Goal: Information Seeking & Learning: Learn about a topic

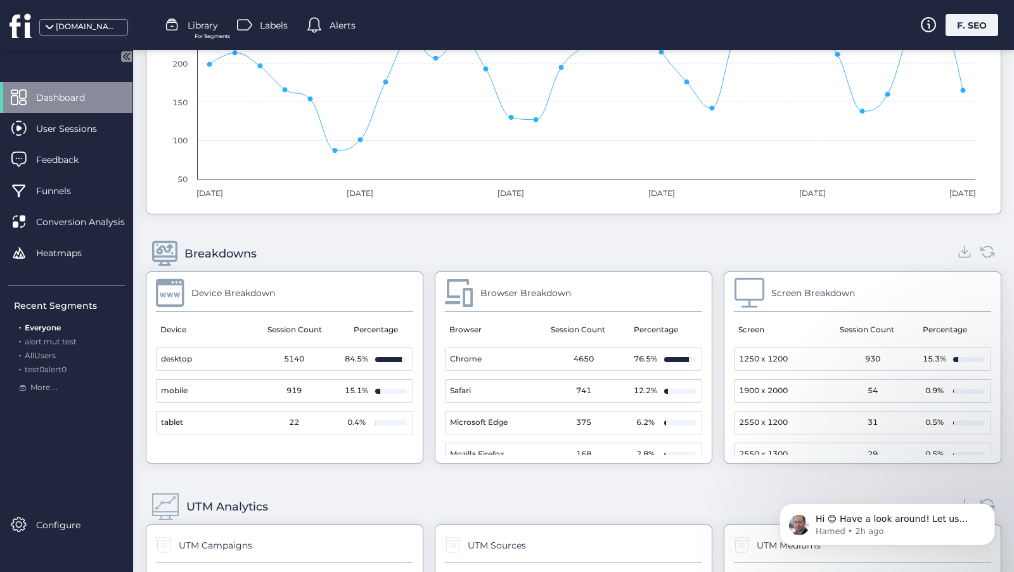
scroll to position [1443, 0]
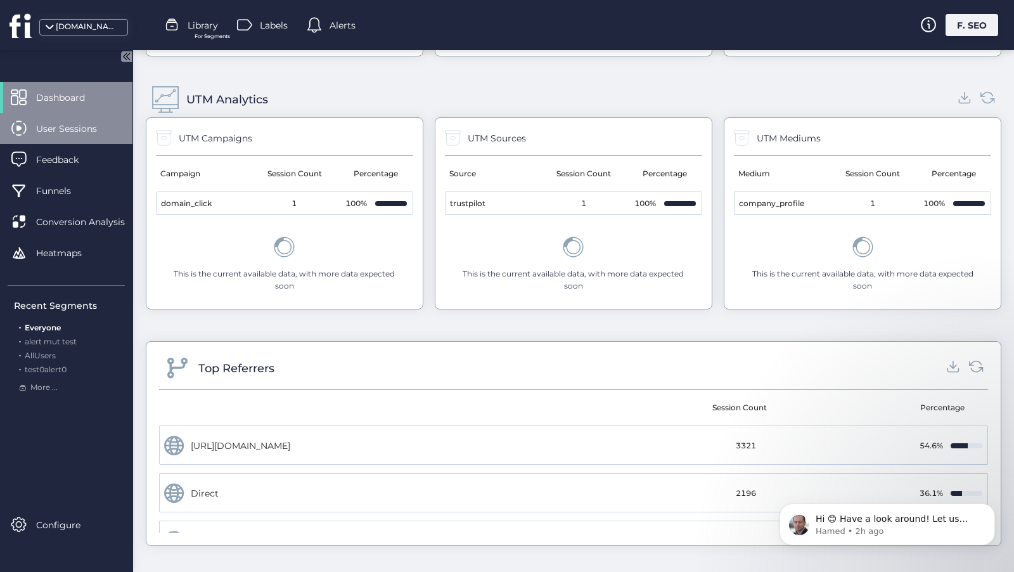
click at [53, 131] on span "User Sessions" at bounding box center [76, 129] width 80 height 14
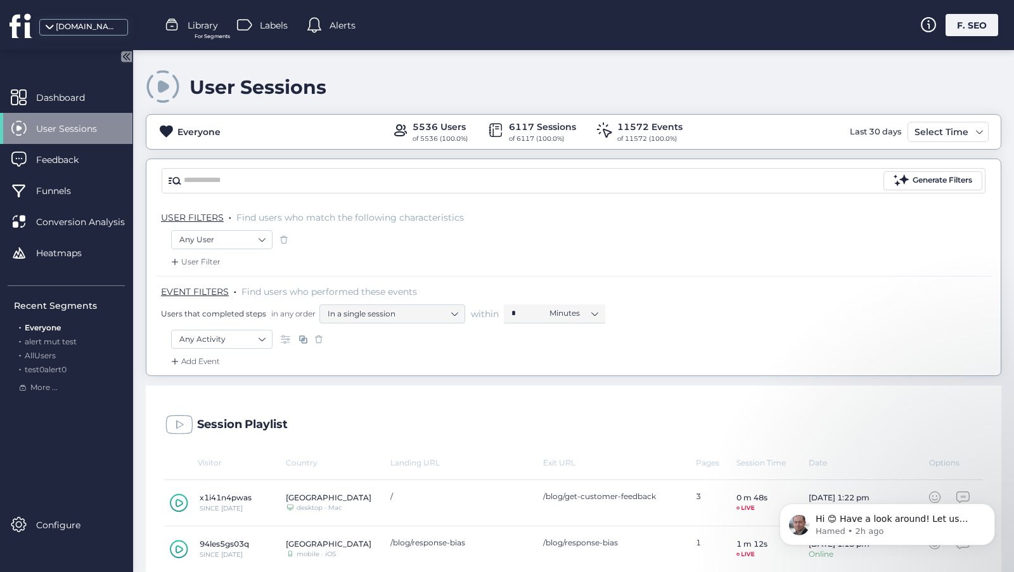
scroll to position [7, 0]
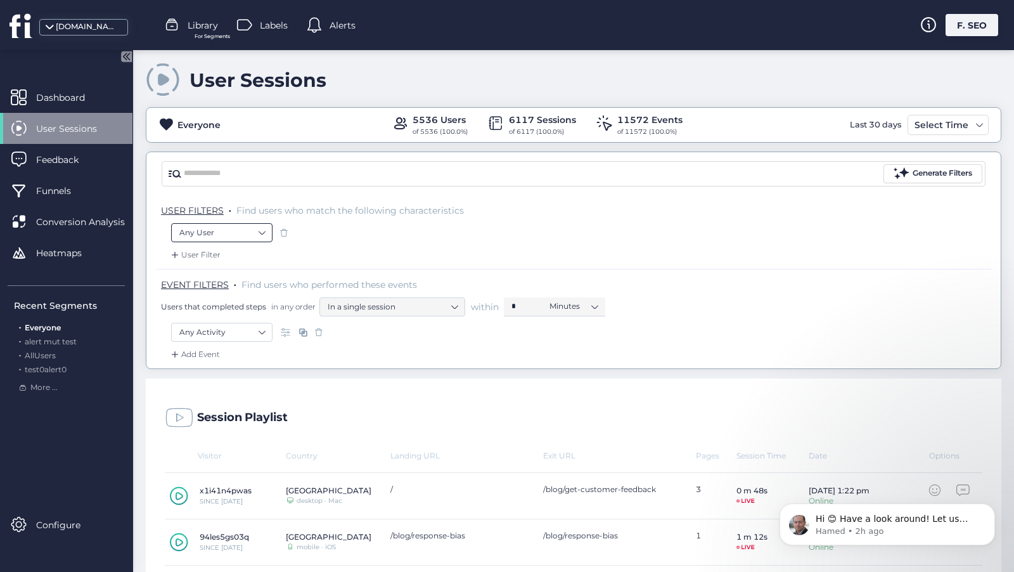
click at [234, 226] on nz-select-item "Any User" at bounding box center [221, 232] width 85 height 19
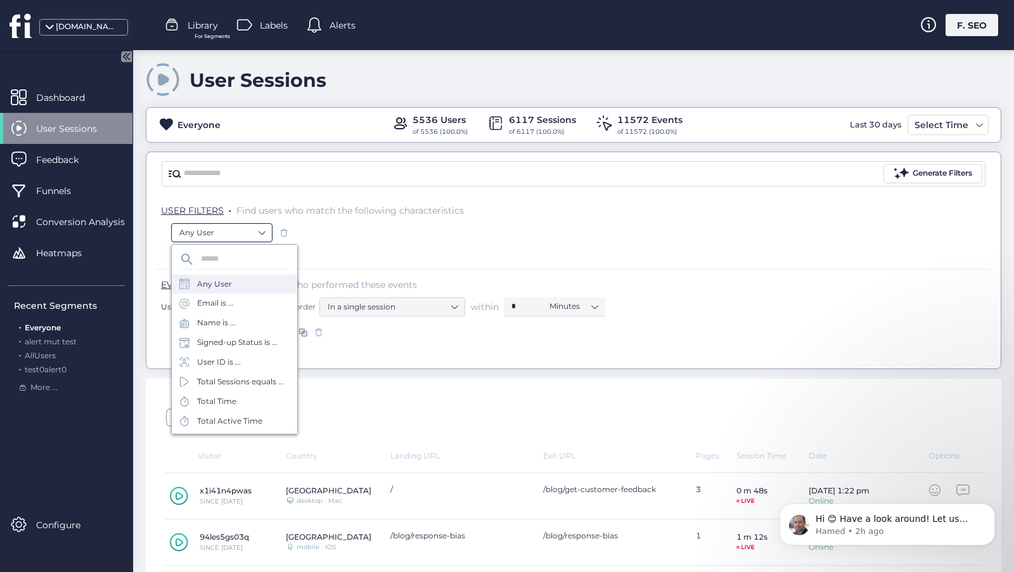
click at [234, 226] on nz-select-item "Any User" at bounding box center [221, 232] width 85 height 19
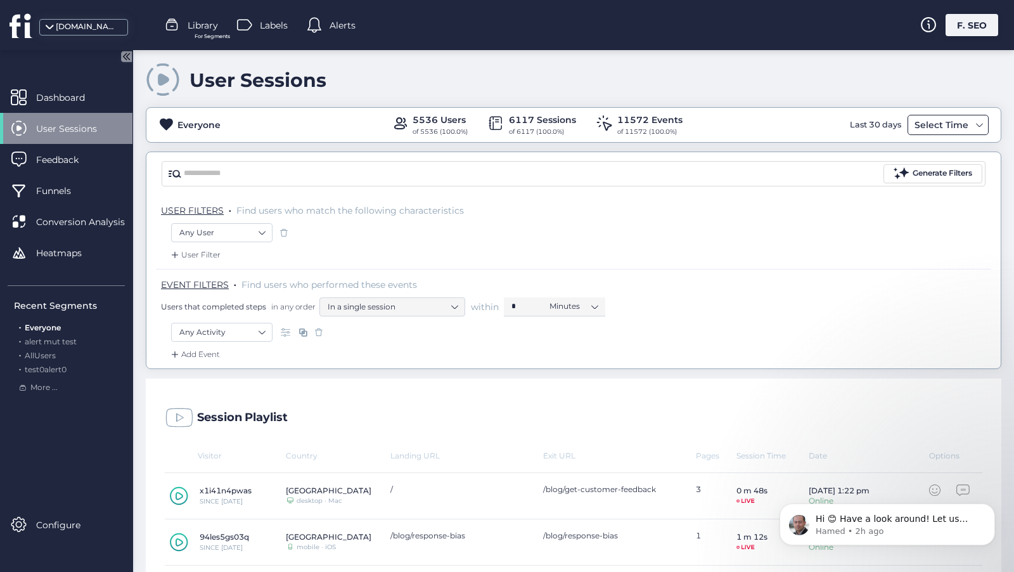
click at [946, 134] on div "Everyone 5536 Users of 5536 (100.0%) 6117 Sessions of 6117 (100.0%) 11572 Event…" at bounding box center [573, 125] width 854 height 24
click at [943, 124] on div "Select Time" at bounding box center [941, 124] width 60 height 15
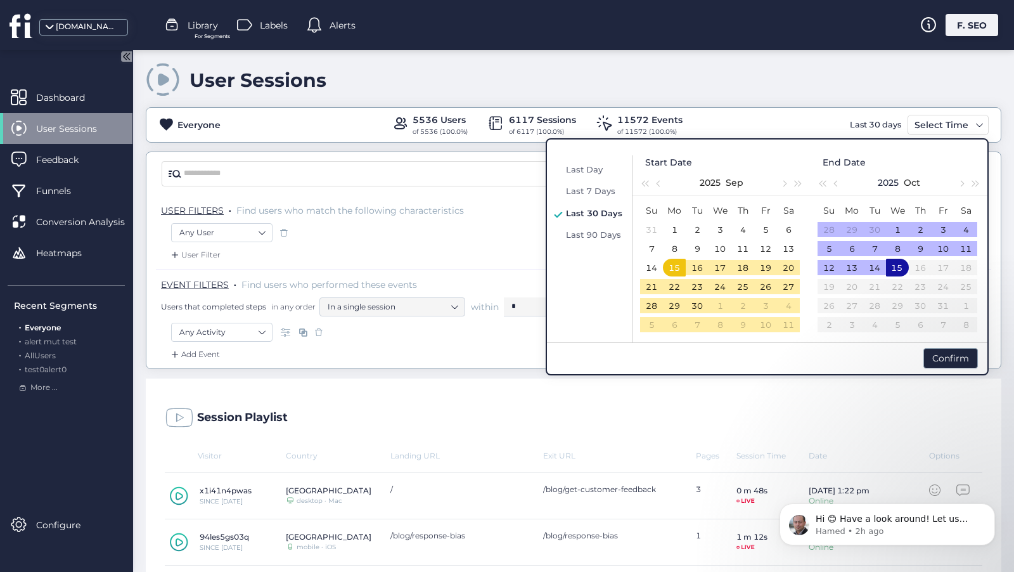
click at [899, 174] on div "2025 Oct" at bounding box center [898, 182] width 110 height 25
click at [898, 174] on button "2025" at bounding box center [888, 182] width 21 height 25
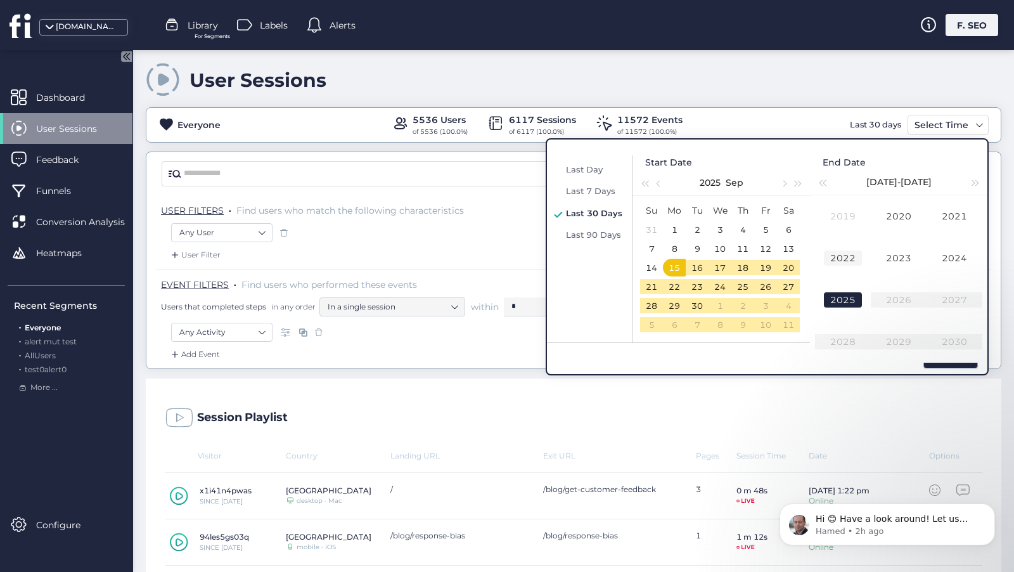
click at [850, 255] on div "2022" at bounding box center [843, 257] width 38 height 15
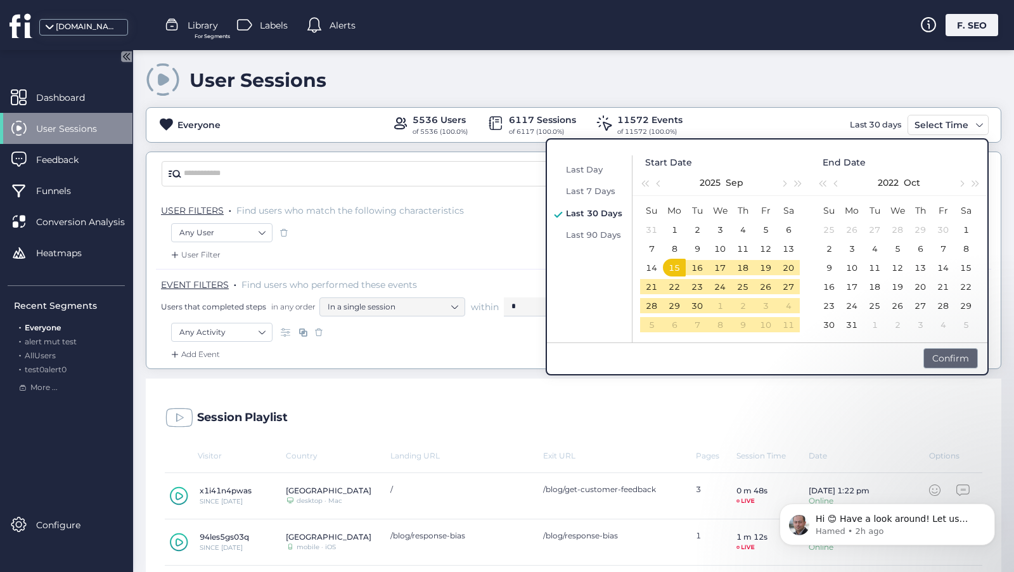
click at [956, 359] on div "Confirm" at bounding box center [950, 358] width 55 height 20
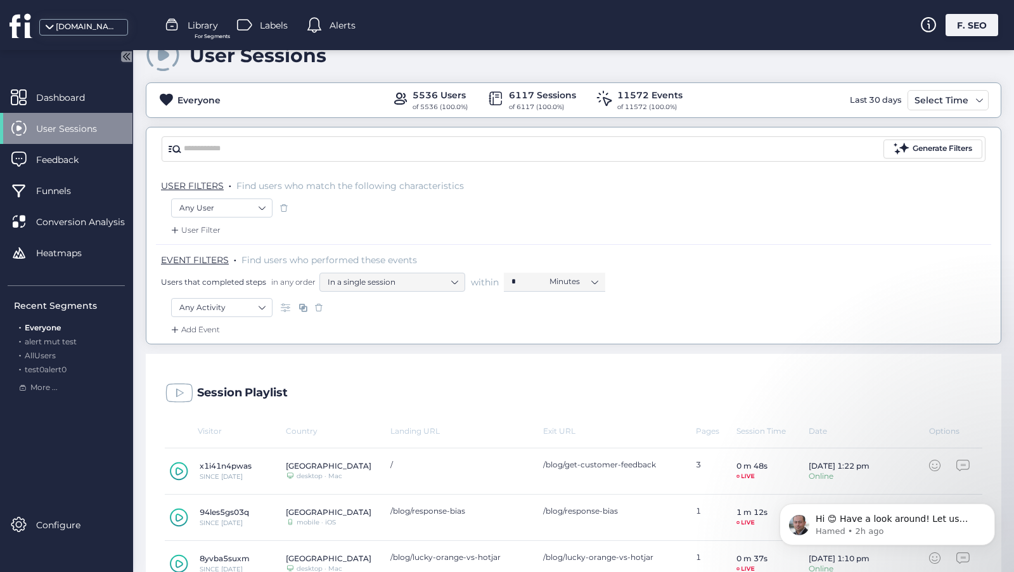
scroll to position [27, 0]
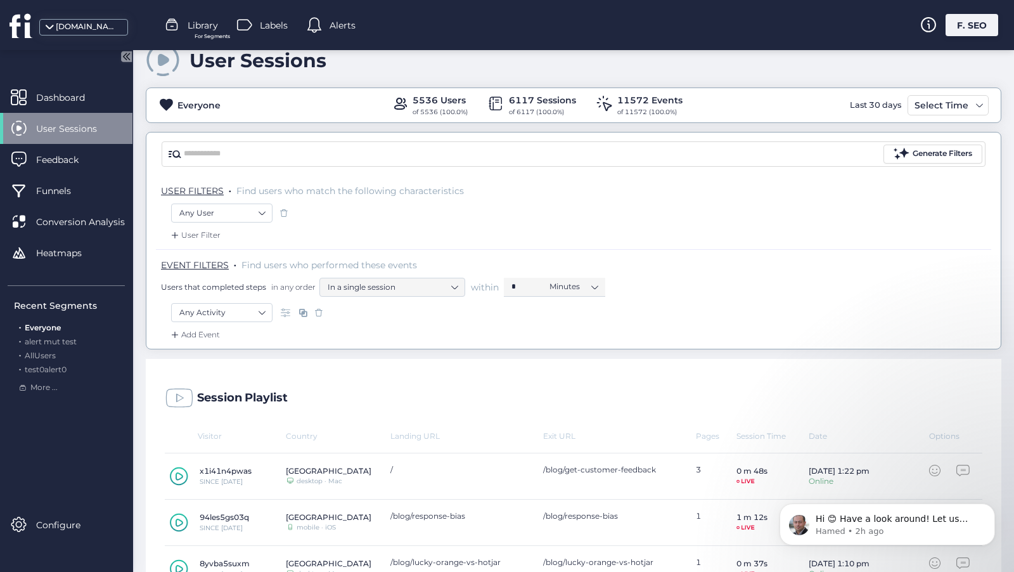
click at [933, 90] on div "Everyone 5536 Users of 5536 (100.0%) 6117 Sessions of 6117 (100.0%) 11572 Event…" at bounding box center [574, 104] width 856 height 35
click at [933, 102] on div "Select Time" at bounding box center [941, 105] width 60 height 15
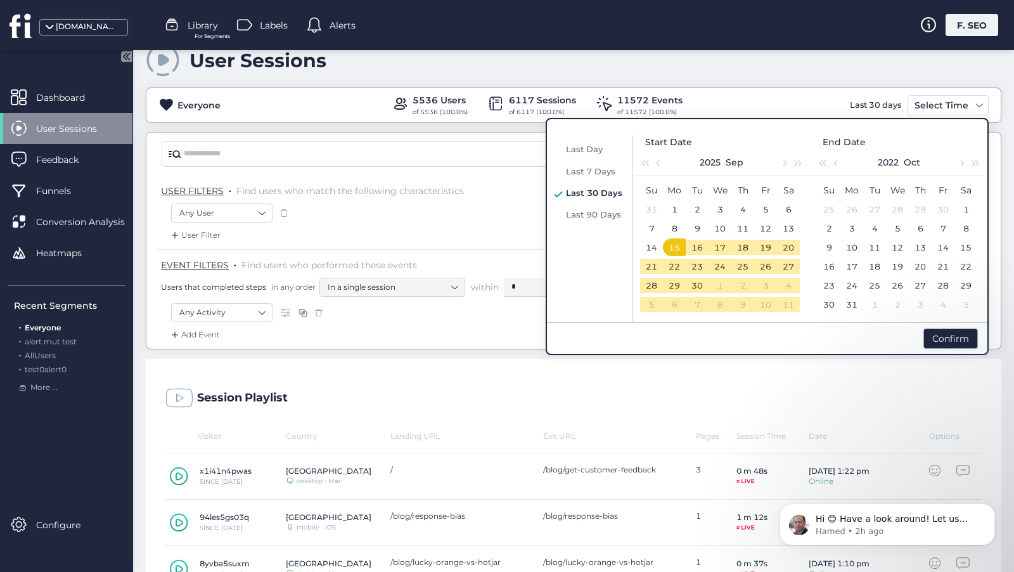
click at [886, 160] on button "2022" at bounding box center [888, 162] width 21 height 25
click at [830, 241] on div "2022" at bounding box center [843, 237] width 38 height 15
click at [938, 339] on div "Confirm" at bounding box center [950, 338] width 55 height 20
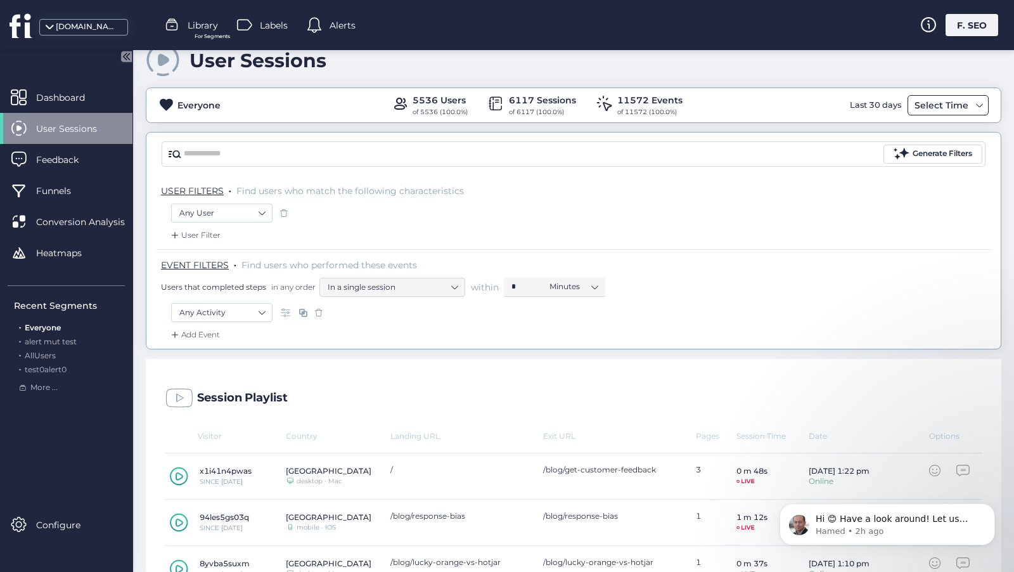
click at [943, 107] on div "Select Time" at bounding box center [941, 105] width 60 height 15
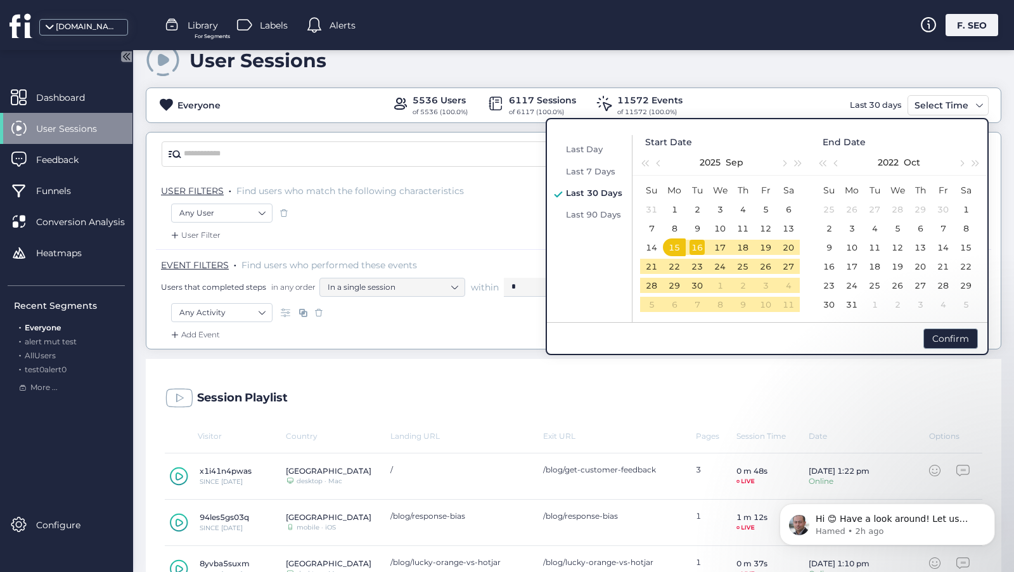
click at [695, 248] on div "16" at bounding box center [696, 247] width 15 height 15
click at [715, 161] on button "2025" at bounding box center [710, 162] width 21 height 25
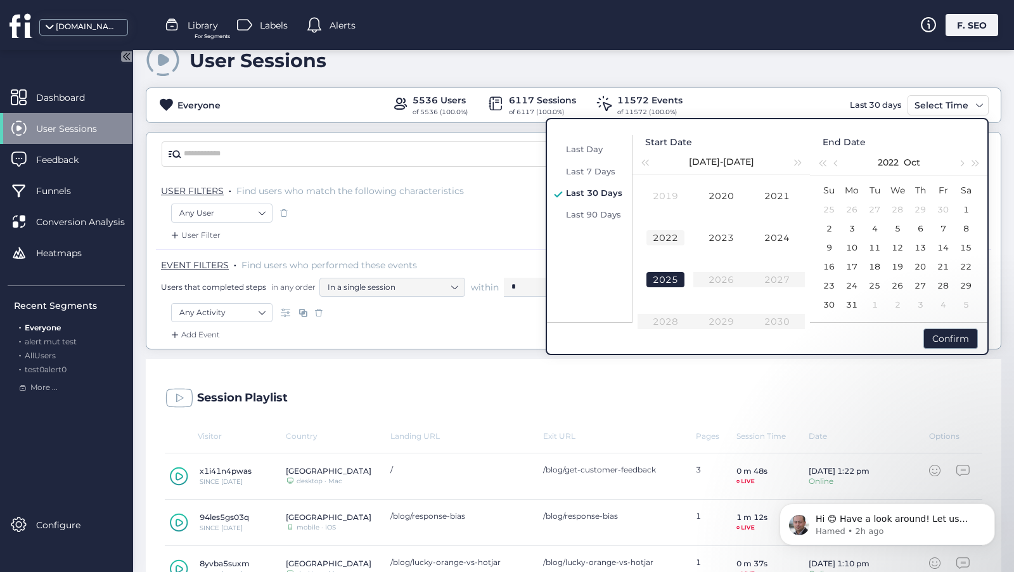
click at [675, 240] on div "2022" at bounding box center [665, 237] width 38 height 15
click at [848, 255] on td "10" at bounding box center [851, 247] width 23 height 19
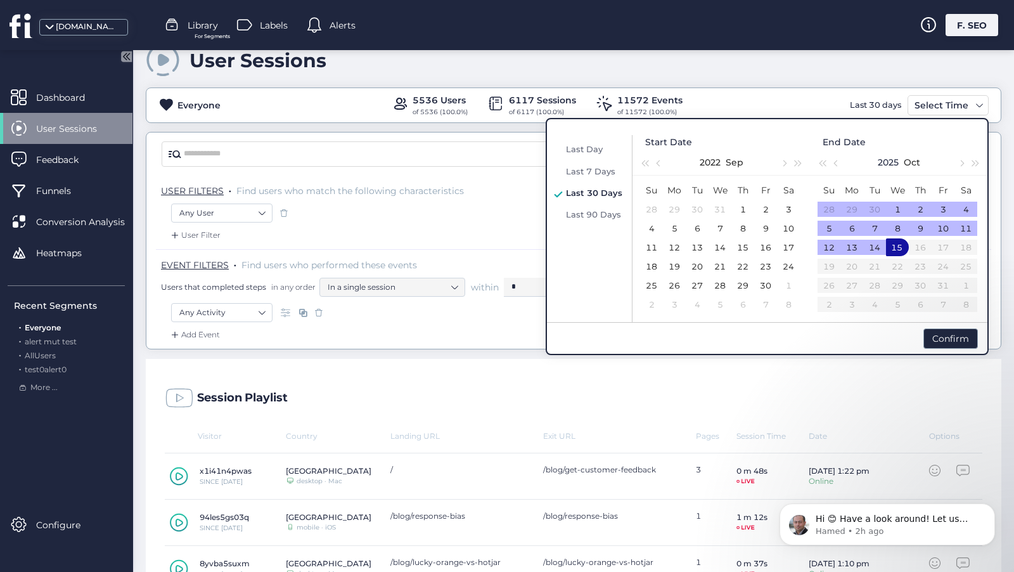
click at [895, 161] on button "2025" at bounding box center [888, 162] width 21 height 25
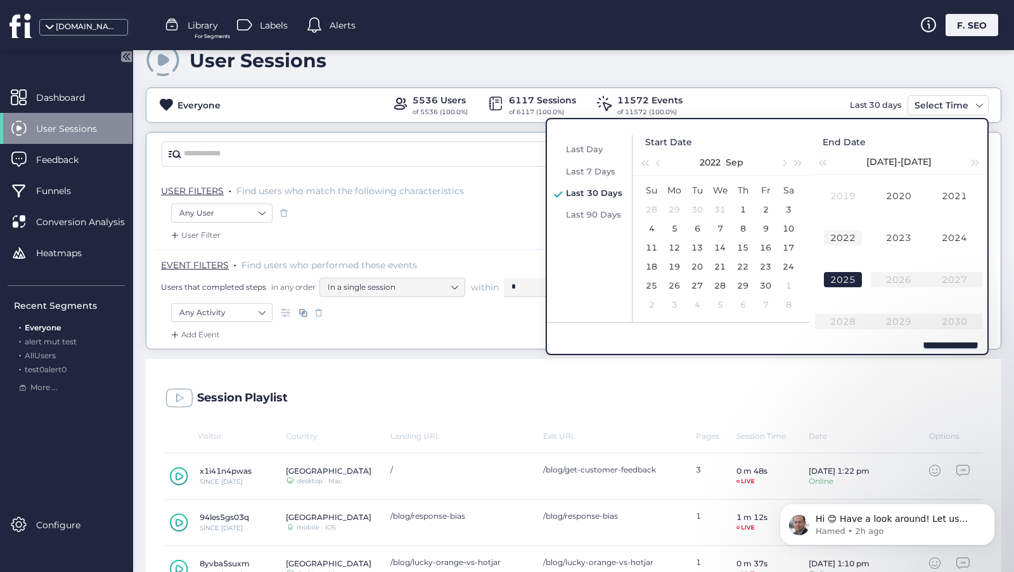
click at [845, 241] on div "2022" at bounding box center [843, 237] width 38 height 15
click at [845, 241] on div "10" at bounding box center [851, 247] width 15 height 15
click at [946, 341] on div "Confirm" at bounding box center [950, 338] width 55 height 20
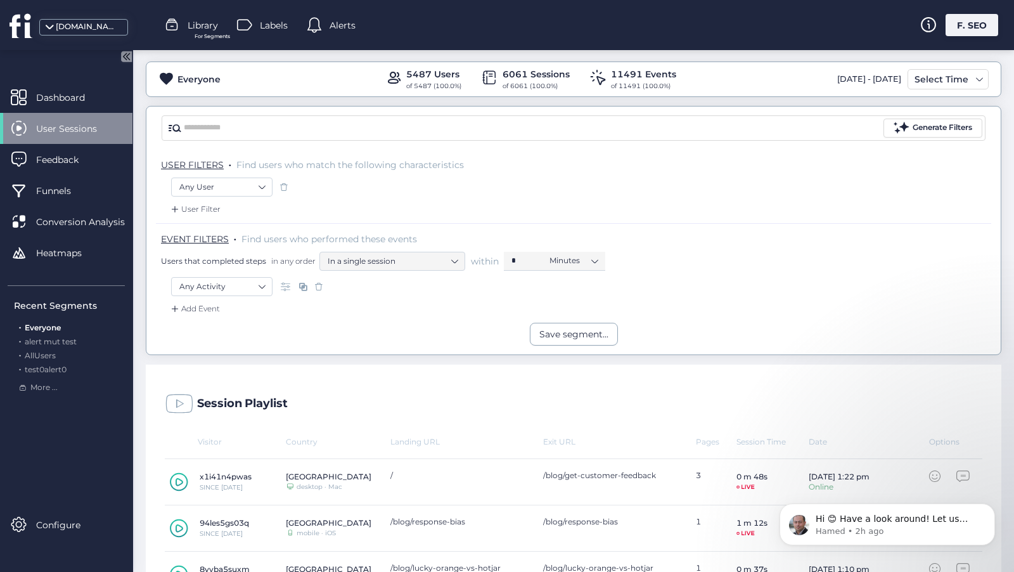
scroll to position [52, 0]
click at [228, 286] on nz-select-item "Any Activity" at bounding box center [221, 287] width 85 height 19
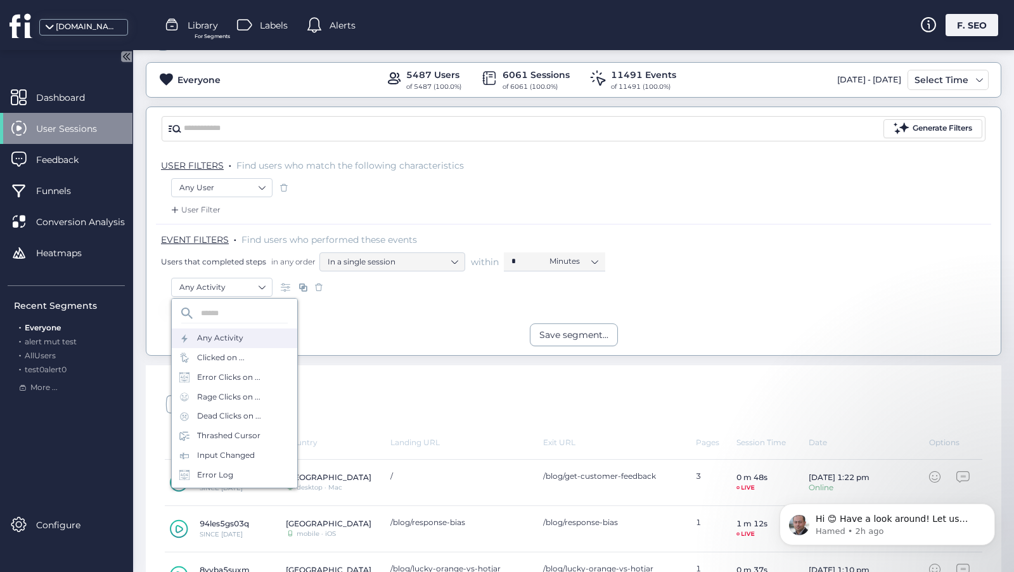
click at [357, 298] on div "Any Activity" at bounding box center [573, 290] width 805 height 25
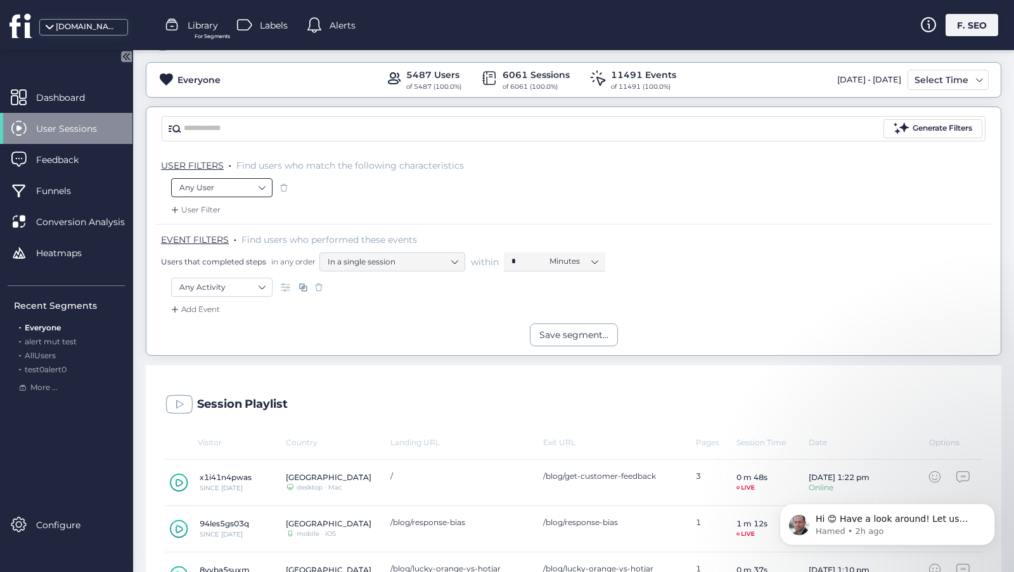
click at [232, 184] on nz-select-item "Any User" at bounding box center [221, 187] width 85 height 19
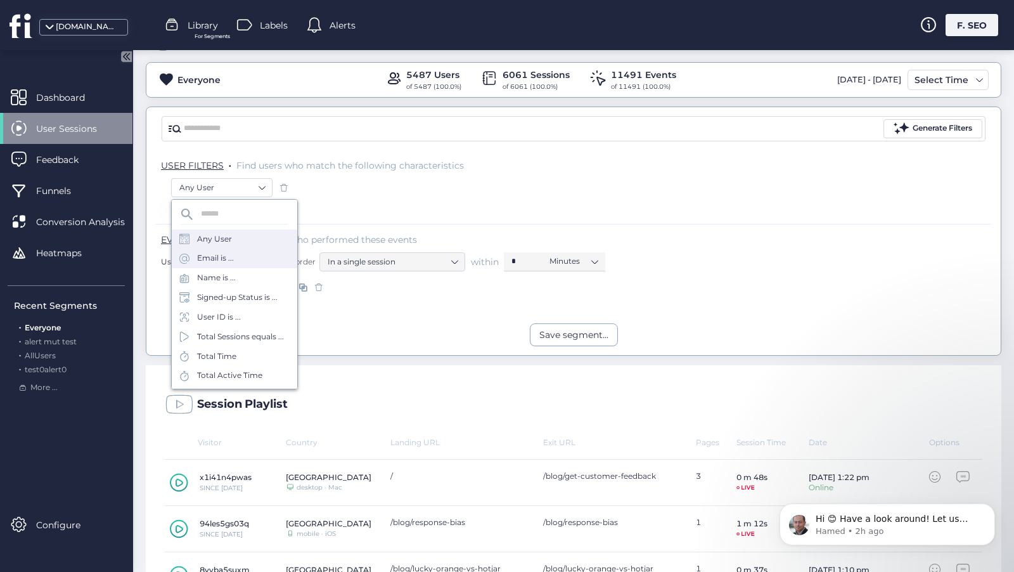
click at [248, 259] on div "Email is ..." at bounding box center [234, 258] width 125 height 20
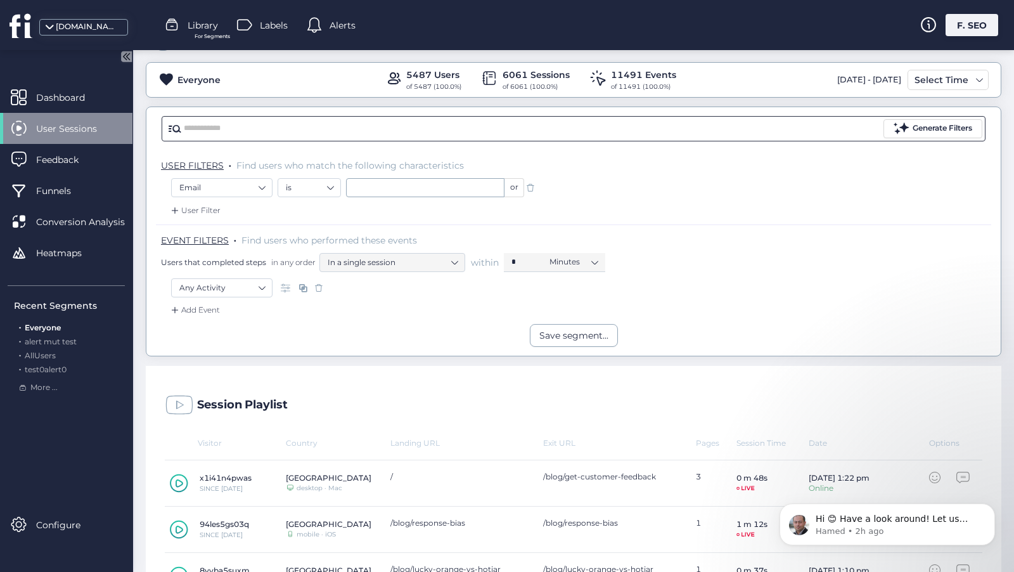
click at [226, 116] on nz-input-group "Generate Filters" at bounding box center [574, 128] width 824 height 25
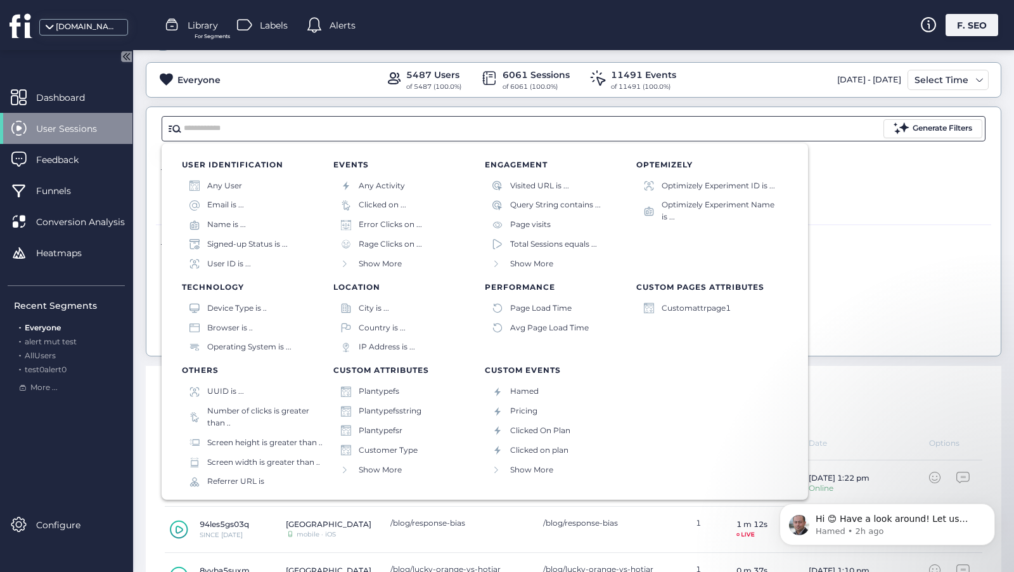
click at [226, 122] on input "text" at bounding box center [532, 128] width 697 height 19
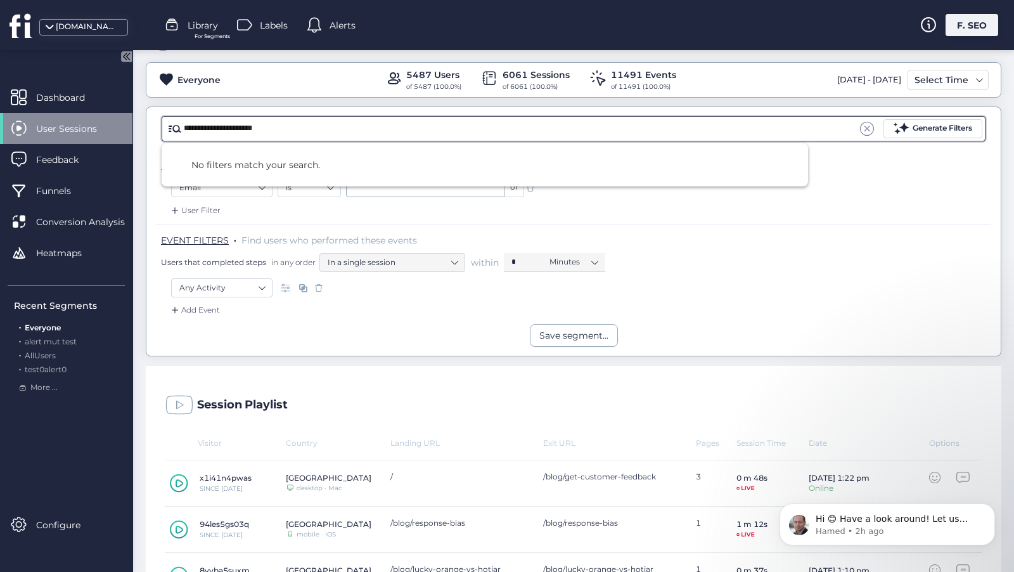
type input "**********"
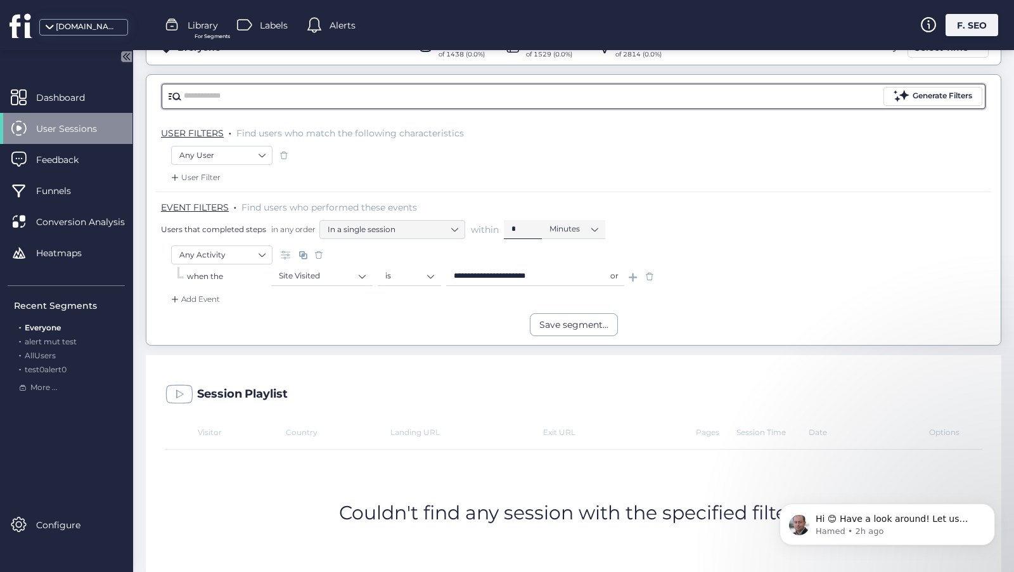
scroll to position [81, 0]
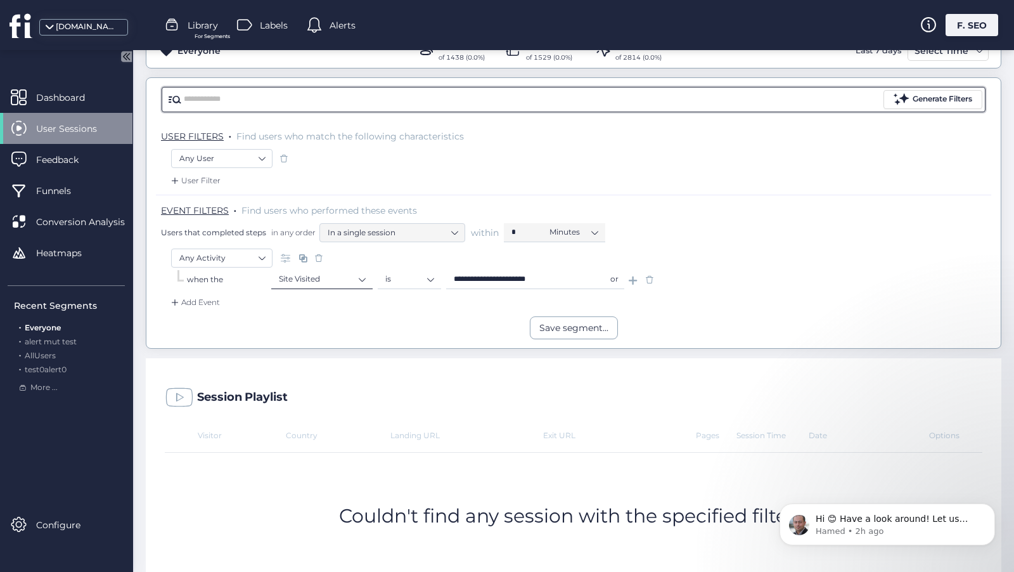
click at [349, 269] on nz-select-item "Site Visited" at bounding box center [322, 278] width 86 height 19
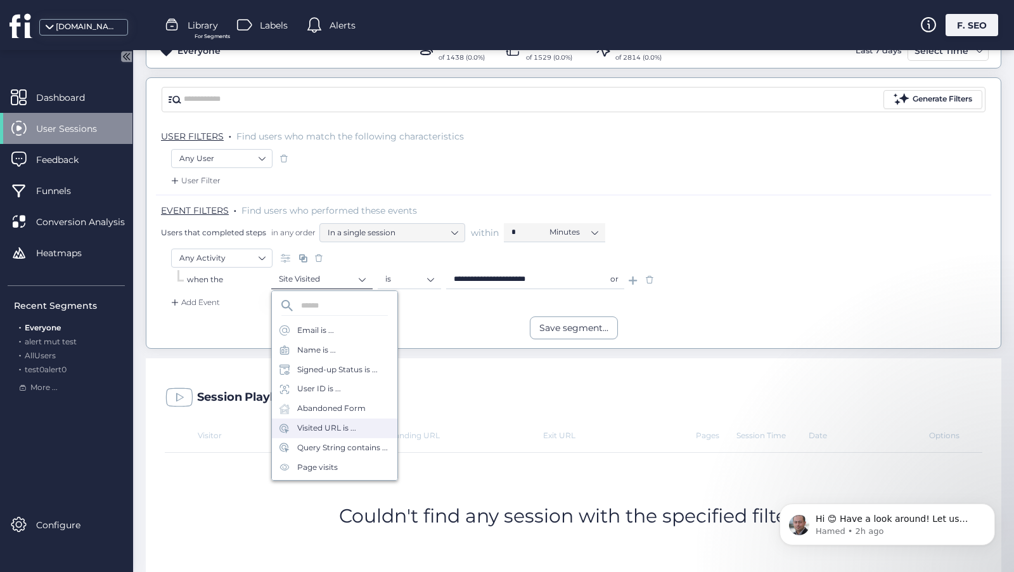
click at [347, 272] on nz-select-item "Site Visited" at bounding box center [322, 278] width 86 height 19
click at [472, 318] on div "Save segment..." at bounding box center [573, 327] width 854 height 23
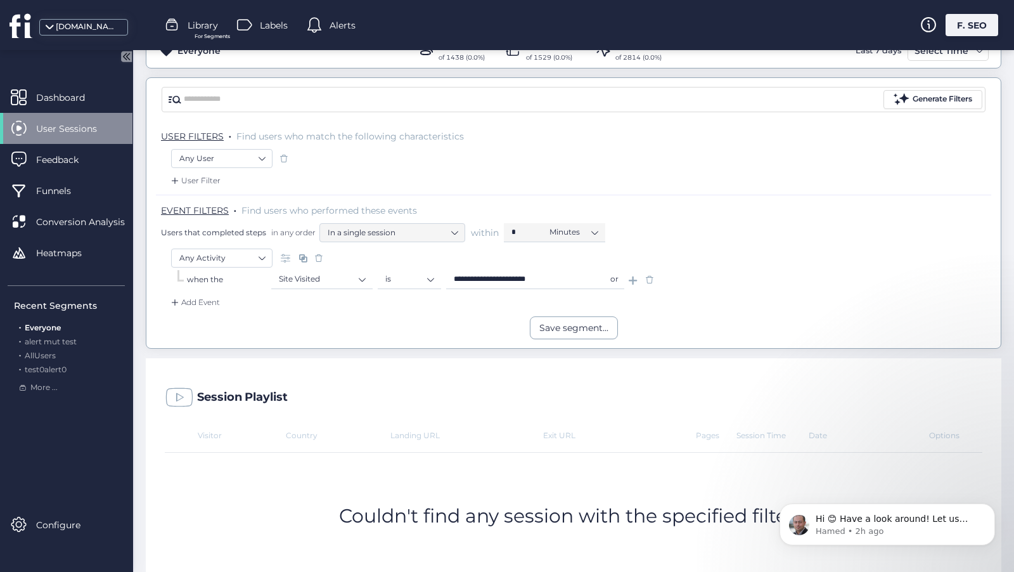
click at [541, 279] on input "**********" at bounding box center [525, 279] width 158 height 19
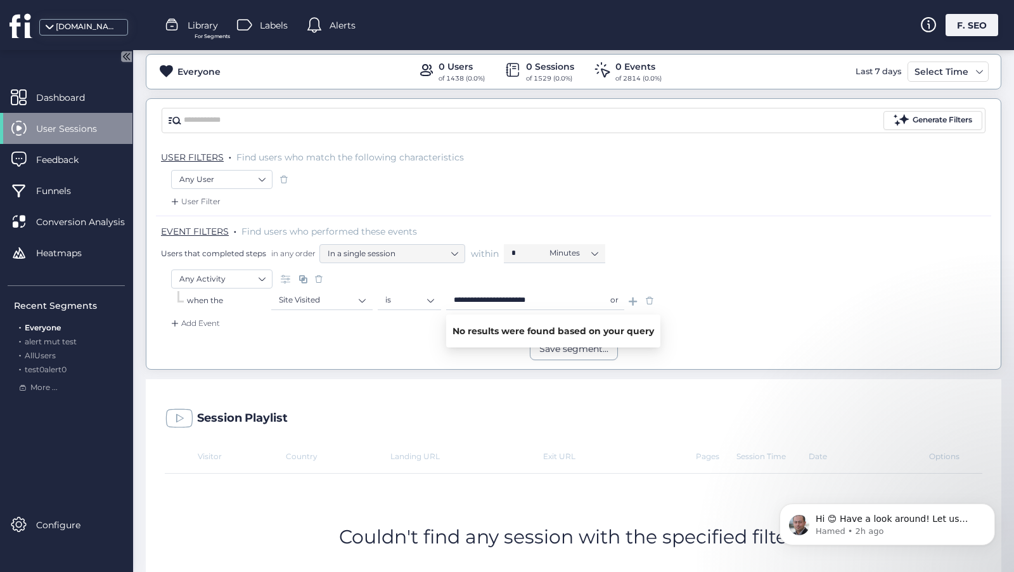
scroll to position [56, 0]
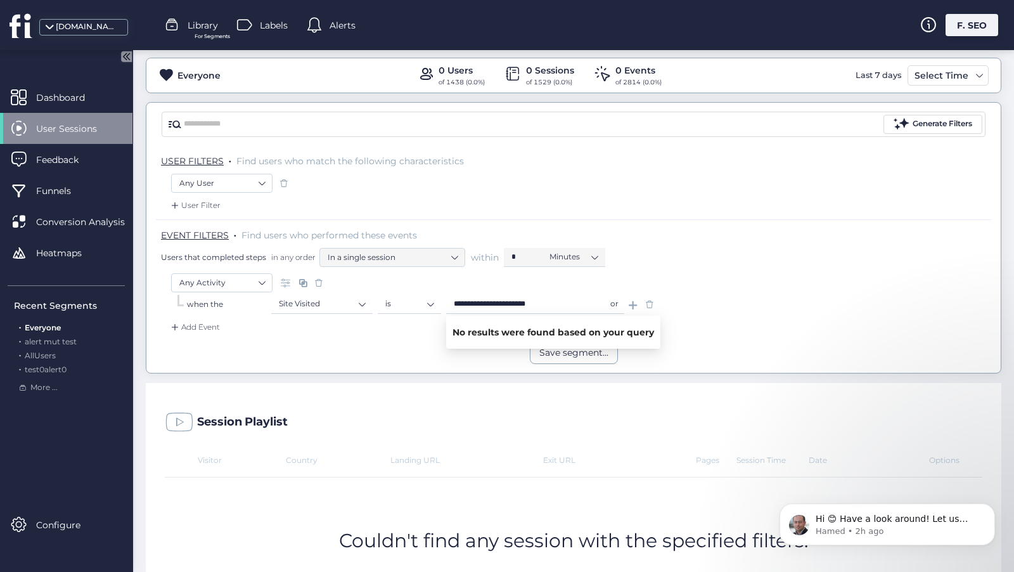
click at [266, 108] on div "Generate Filters" at bounding box center [573, 124] width 854 height 43
click at [262, 120] on input "text" at bounding box center [532, 124] width 697 height 19
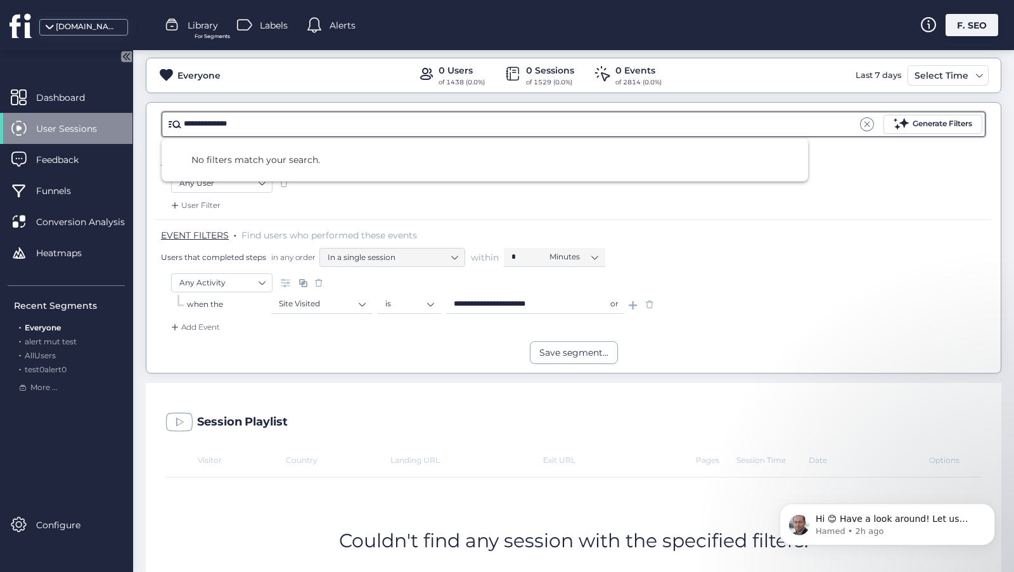
type input "**********"
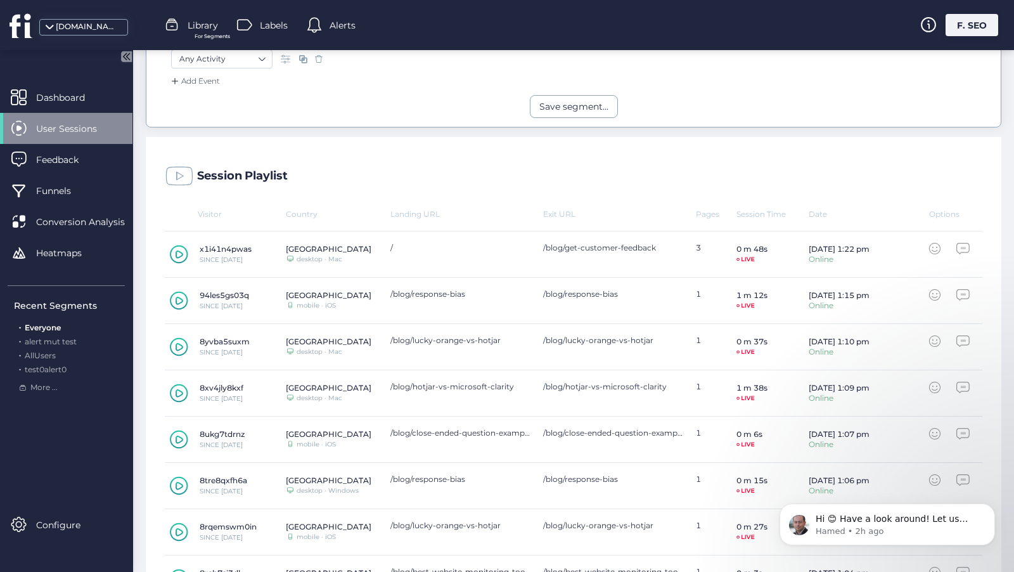
scroll to position [447, 0]
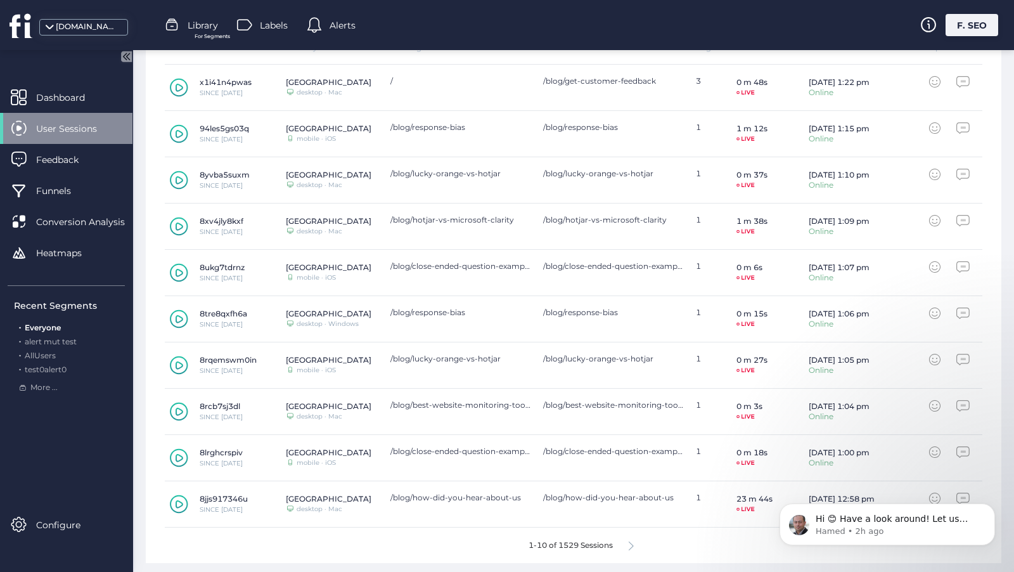
click at [629, 541] on div "1-10 of 1529 Sessions" at bounding box center [574, 544] width 818 height 35
click at [634, 542] on icon at bounding box center [631, 546] width 5 height 10
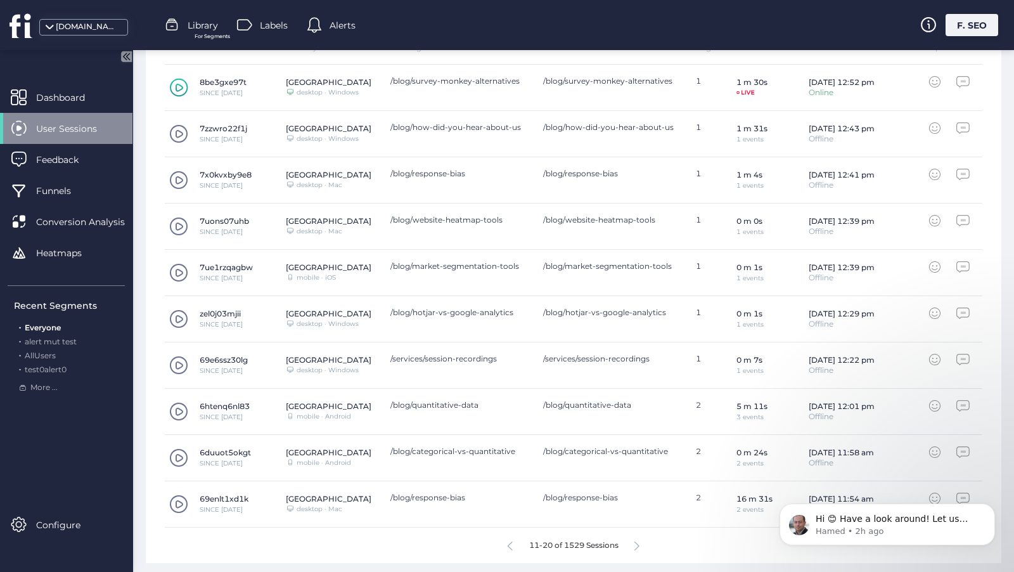
click at [638, 542] on icon at bounding box center [636, 546] width 5 height 10
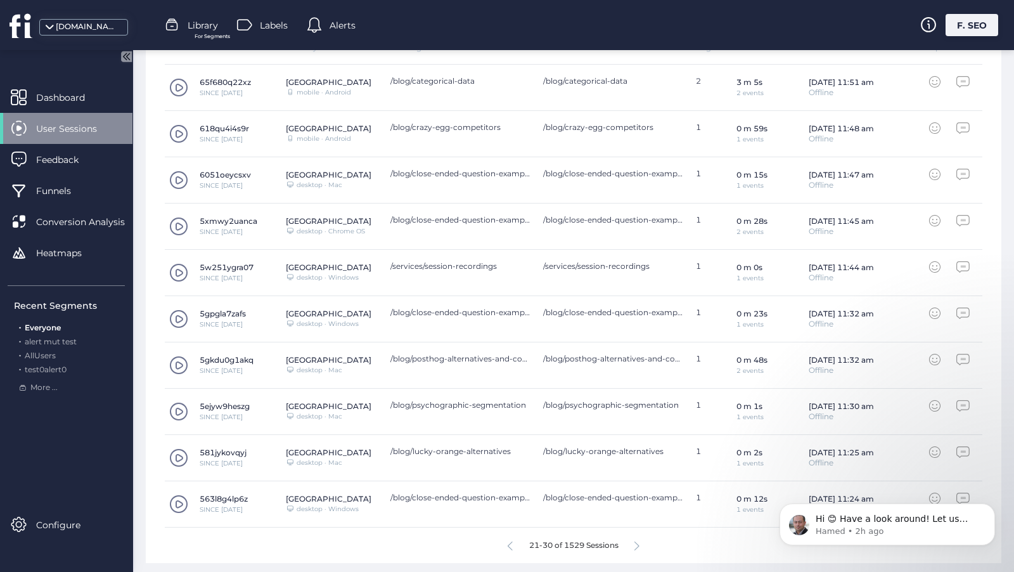
click at [638, 542] on icon at bounding box center [636, 546] width 5 height 10
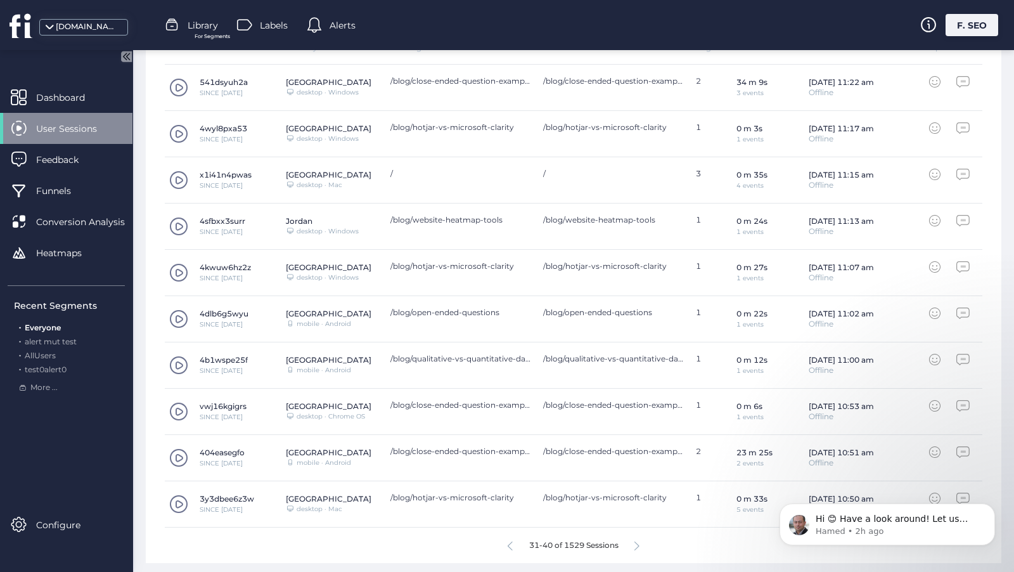
click at [638, 542] on icon at bounding box center [636, 546] width 5 height 10
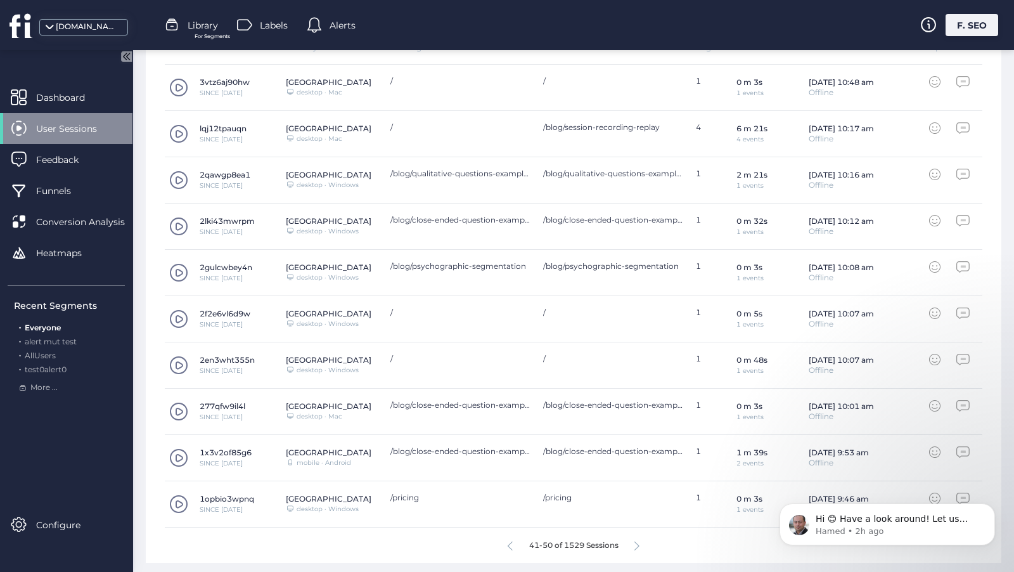
click at [638, 542] on icon at bounding box center [636, 546] width 5 height 10
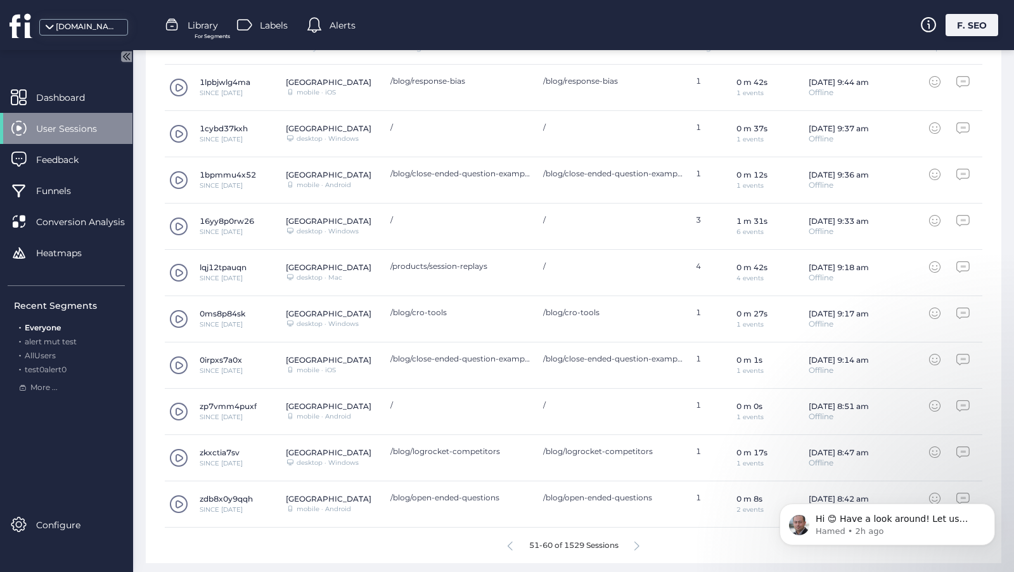
click at [638, 542] on icon at bounding box center [636, 546] width 5 height 10
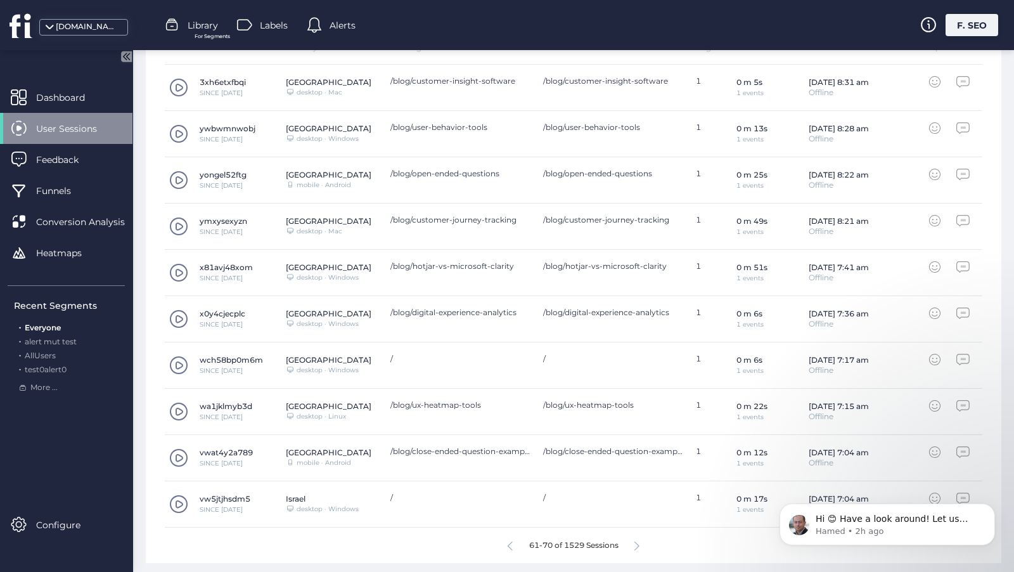
click at [638, 542] on icon at bounding box center [636, 546] width 5 height 10
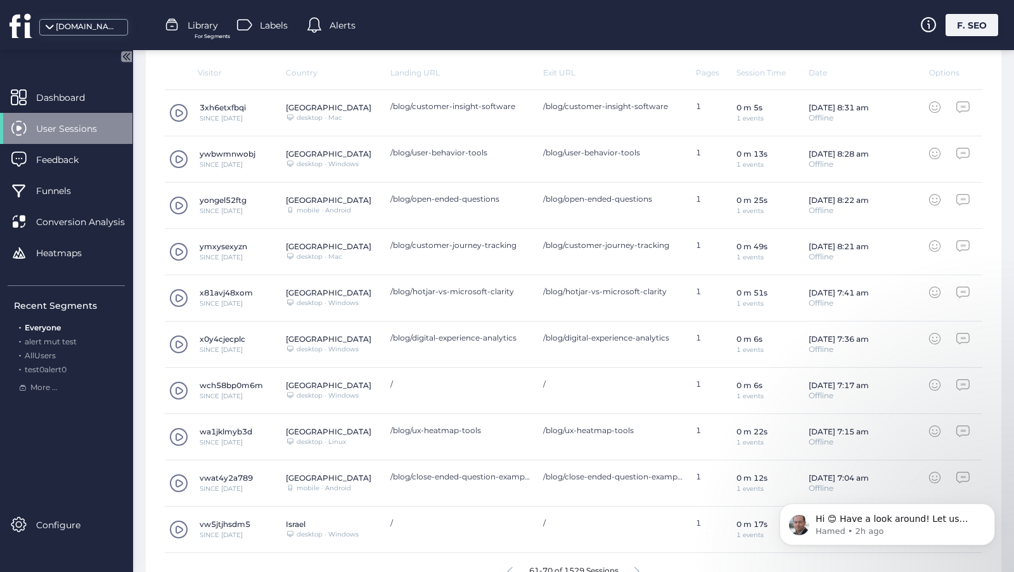
click at [638, 567] on icon at bounding box center [636, 572] width 5 height 10
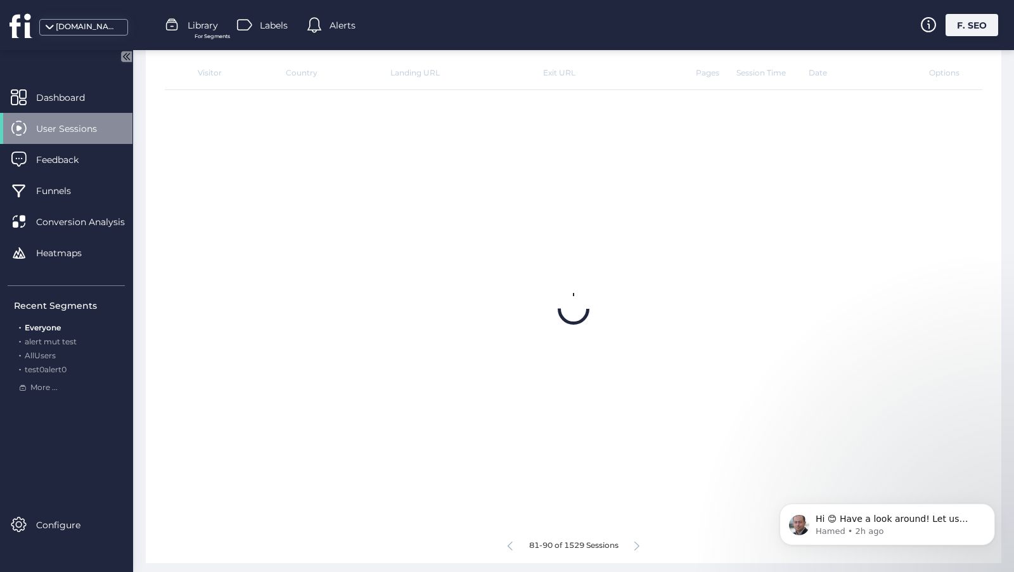
click at [638, 542] on icon at bounding box center [636, 546] width 5 height 10
click at [638, 542] on icon at bounding box center [639, 546] width 5 height 10
click at [638, 542] on div "91-100 of 1529 Sessions" at bounding box center [574, 544] width 818 height 35
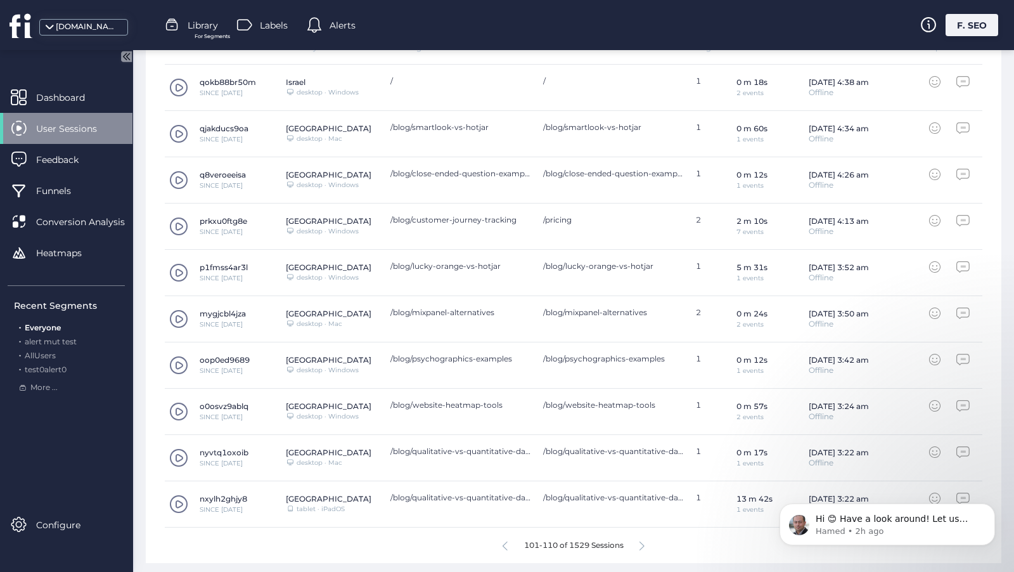
click at [638, 542] on div "101-110 of 1529 Sessions" at bounding box center [574, 544] width 818 height 35
click at [643, 542] on icon at bounding box center [641, 546] width 5 height 10
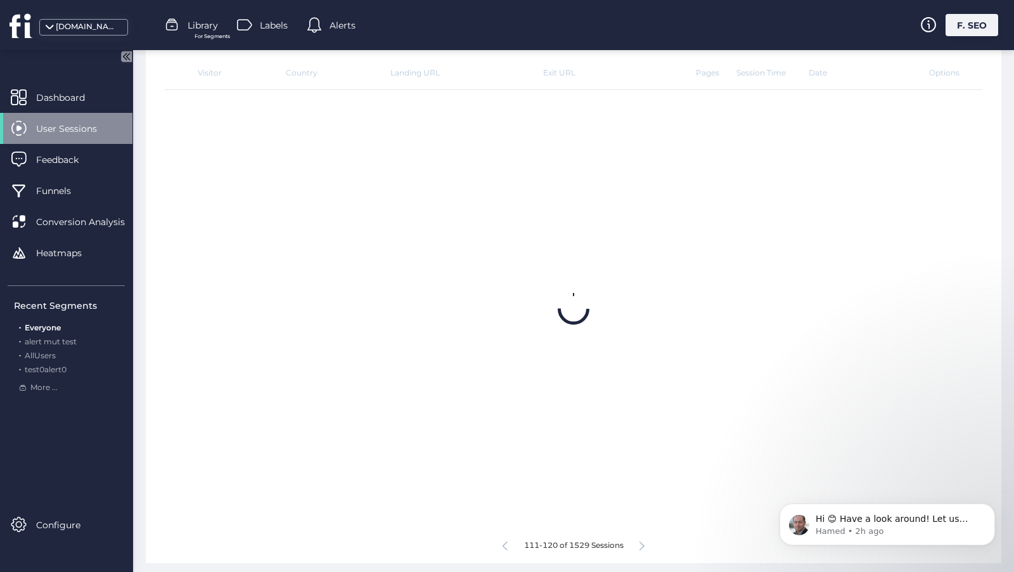
click at [643, 542] on icon at bounding box center [641, 546] width 5 height 10
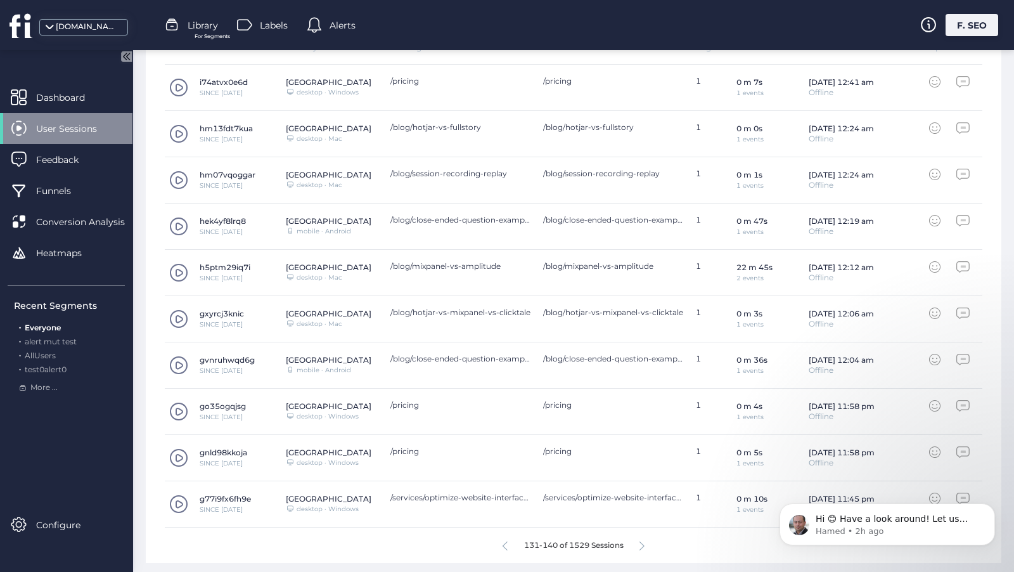
click at [643, 542] on icon at bounding box center [641, 546] width 5 height 10
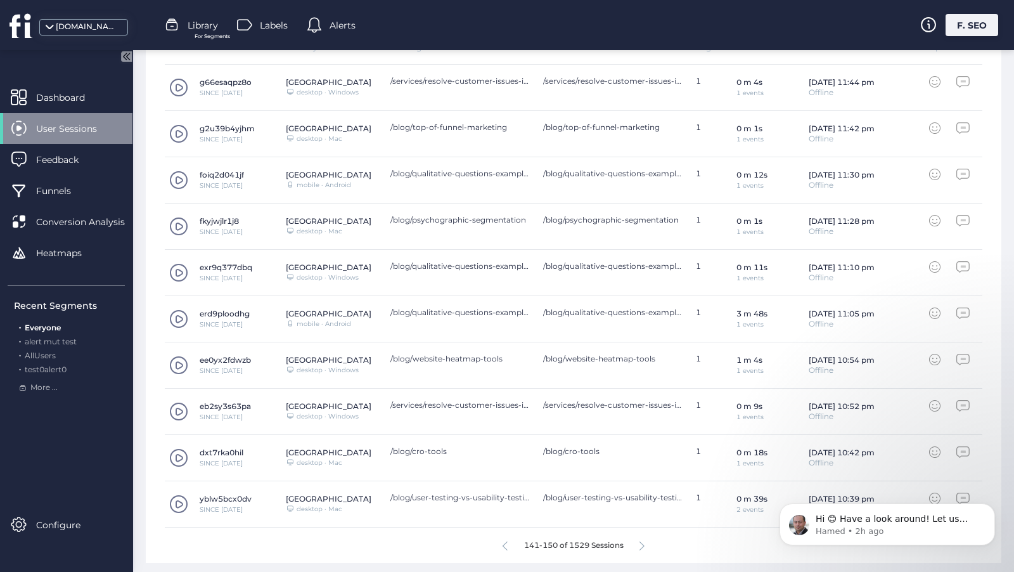
click at [643, 542] on icon at bounding box center [641, 546] width 5 height 10
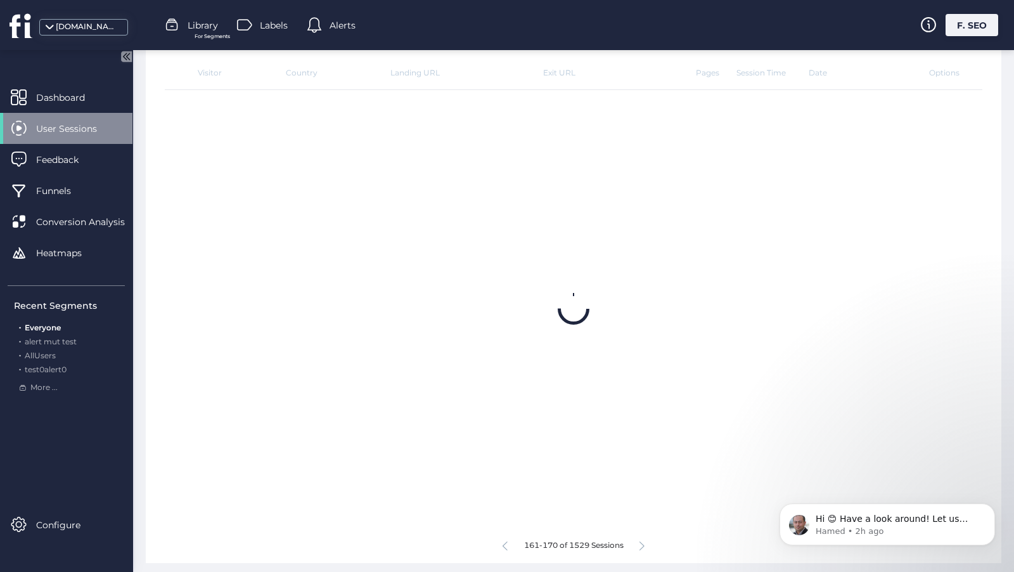
click at [643, 542] on icon at bounding box center [641, 546] width 5 height 10
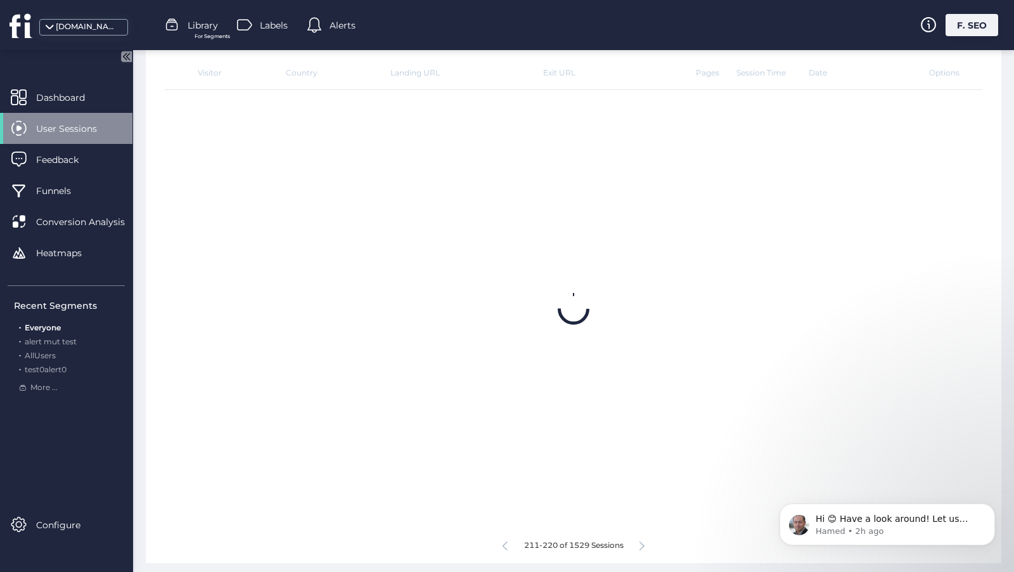
click at [643, 542] on icon at bounding box center [641, 546] width 5 height 10
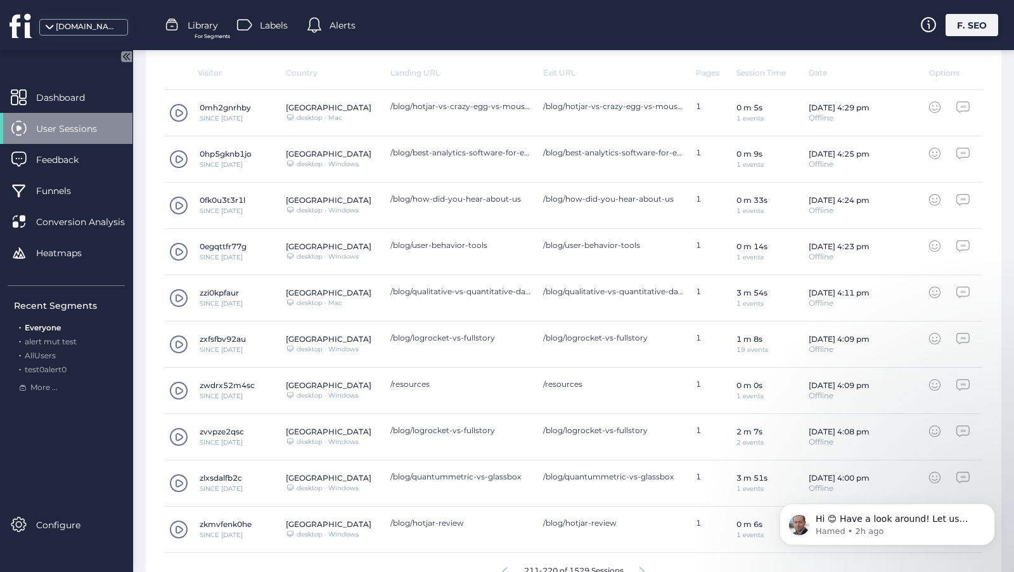
click at [643, 567] on icon at bounding box center [641, 572] width 5 height 10
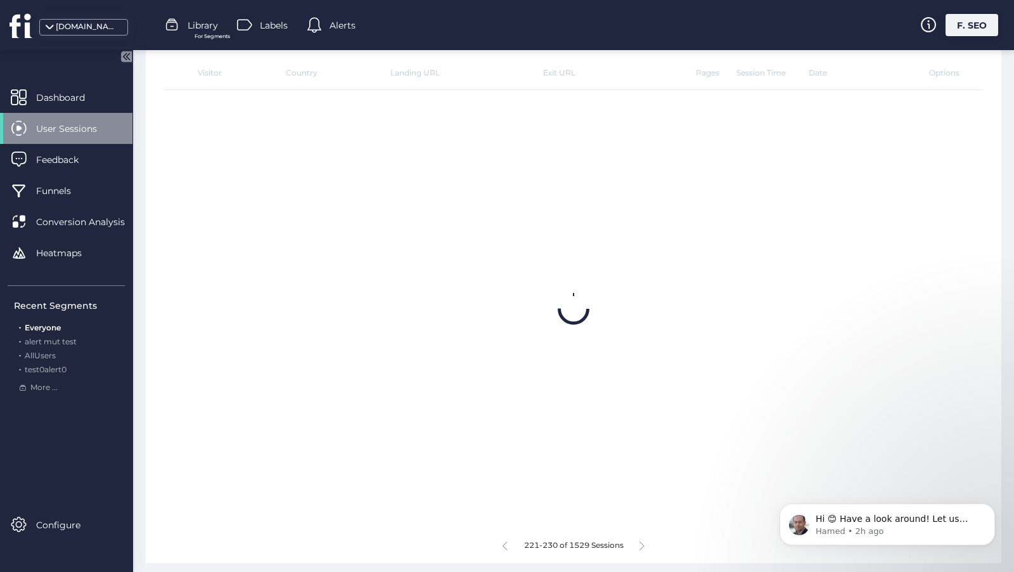
click at [643, 542] on icon at bounding box center [641, 546] width 5 height 10
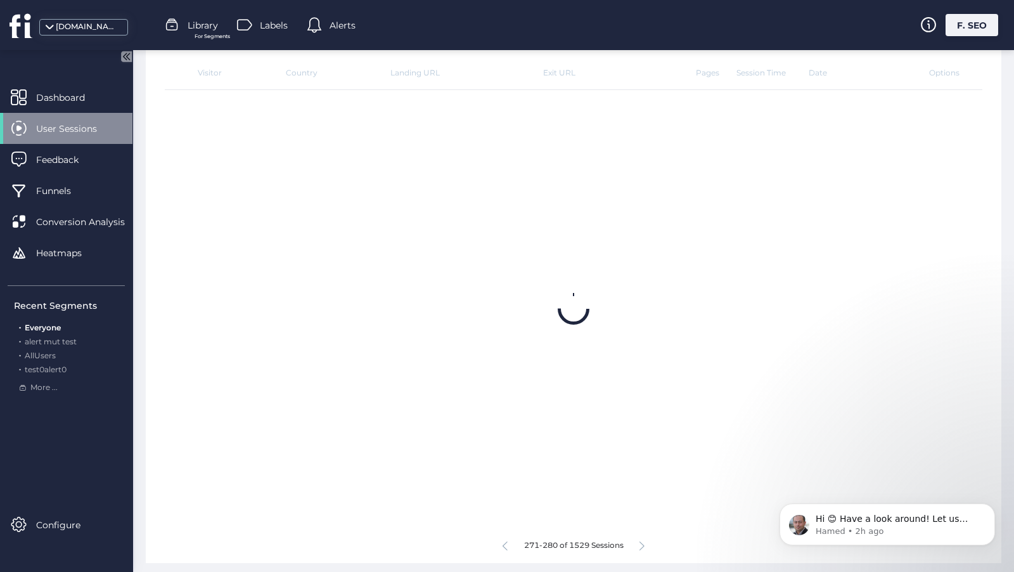
click at [643, 542] on icon at bounding box center [641, 546] width 5 height 10
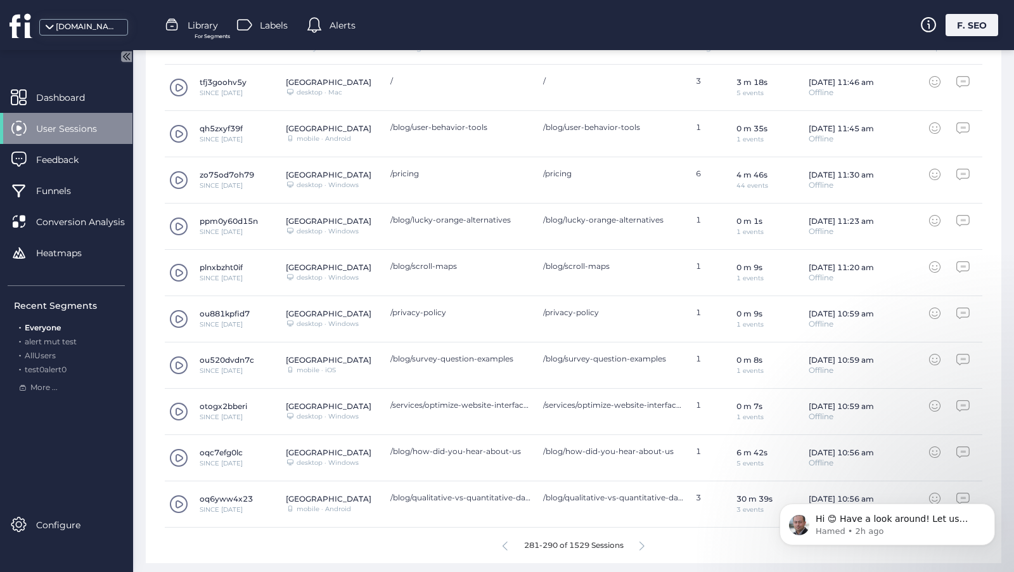
click at [643, 542] on icon at bounding box center [641, 546] width 5 height 10
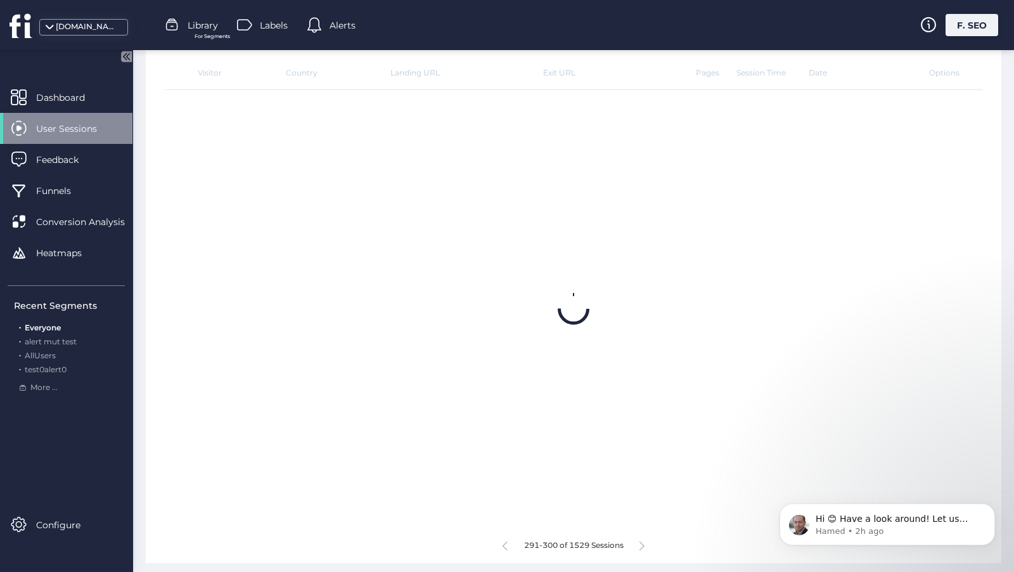
click at [643, 542] on icon at bounding box center [641, 546] width 5 height 10
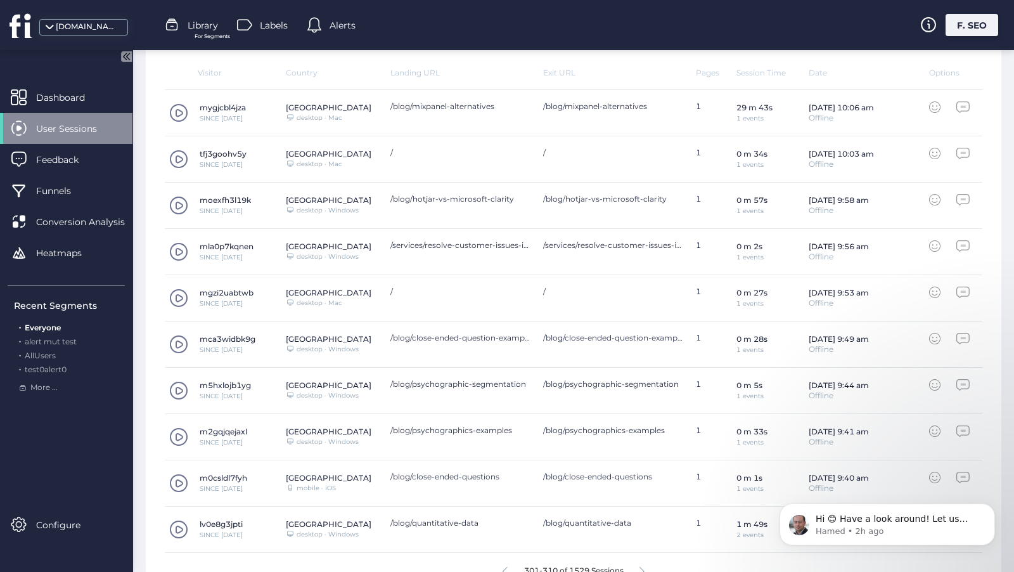
click at [643, 567] on icon at bounding box center [641, 572] width 5 height 10
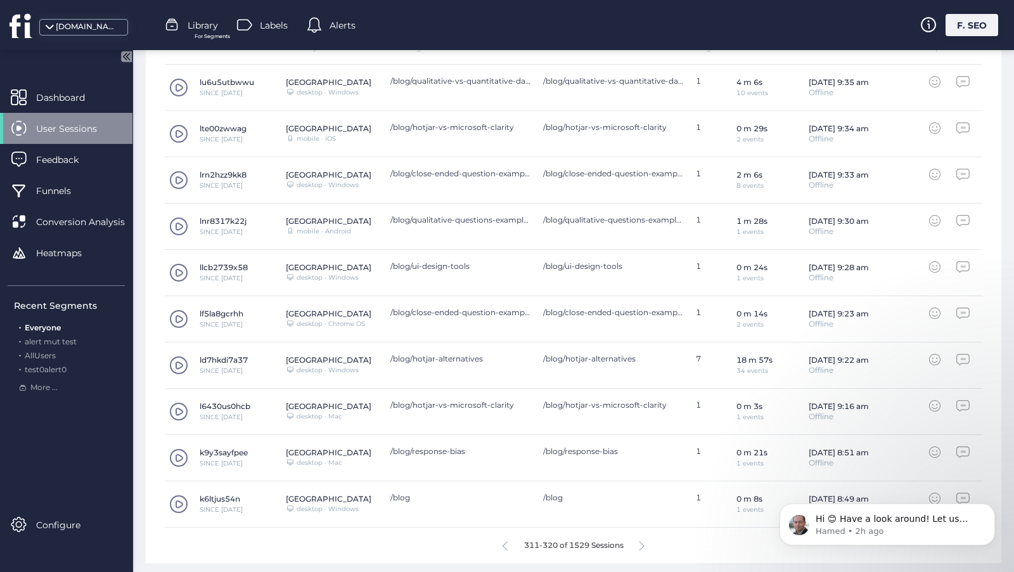
click at [643, 542] on icon at bounding box center [641, 546] width 5 height 10
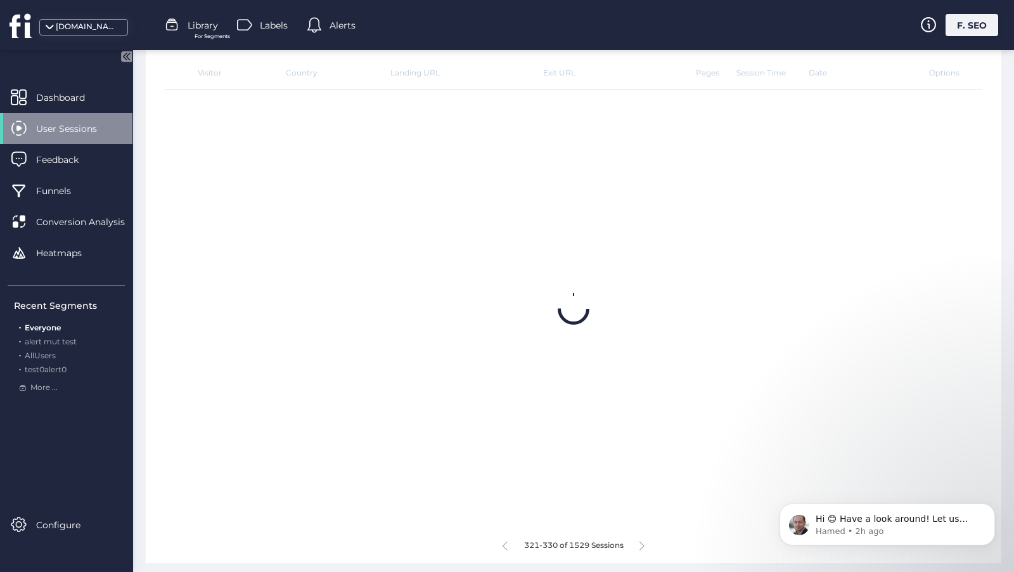
click at [643, 542] on icon at bounding box center [641, 546] width 5 height 10
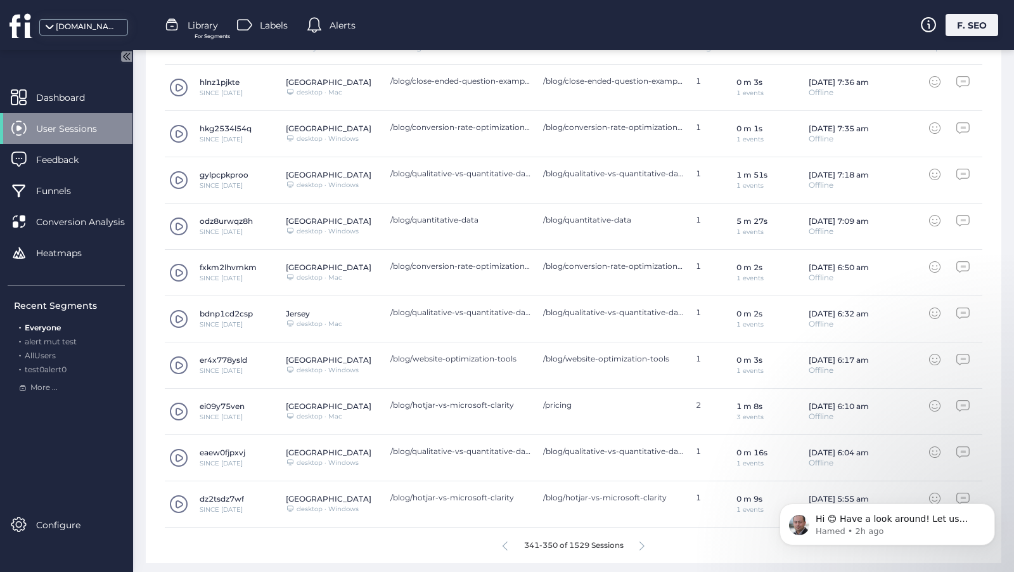
click at [643, 542] on icon at bounding box center [641, 546] width 5 height 10
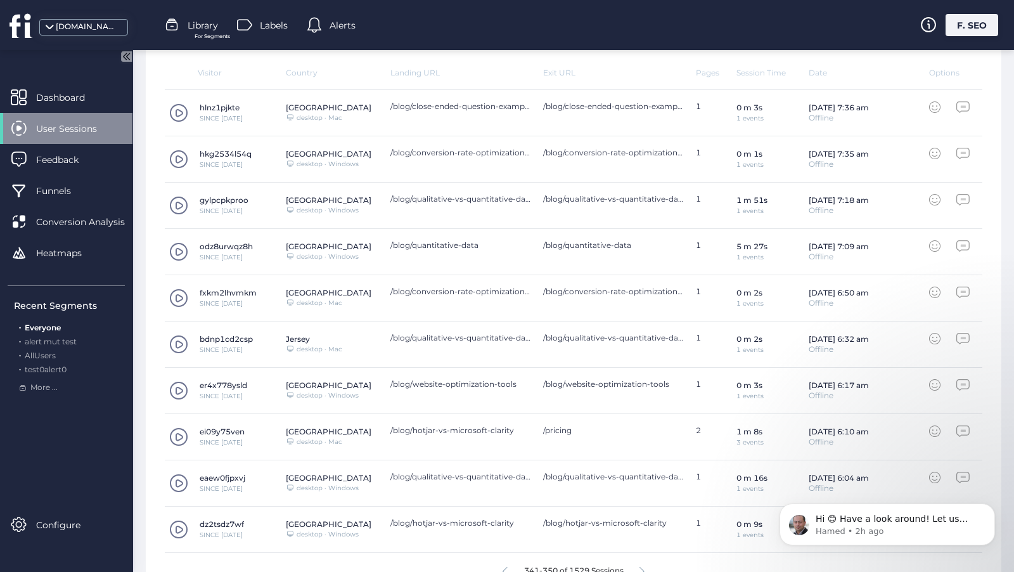
click at [643, 567] on icon at bounding box center [641, 572] width 5 height 10
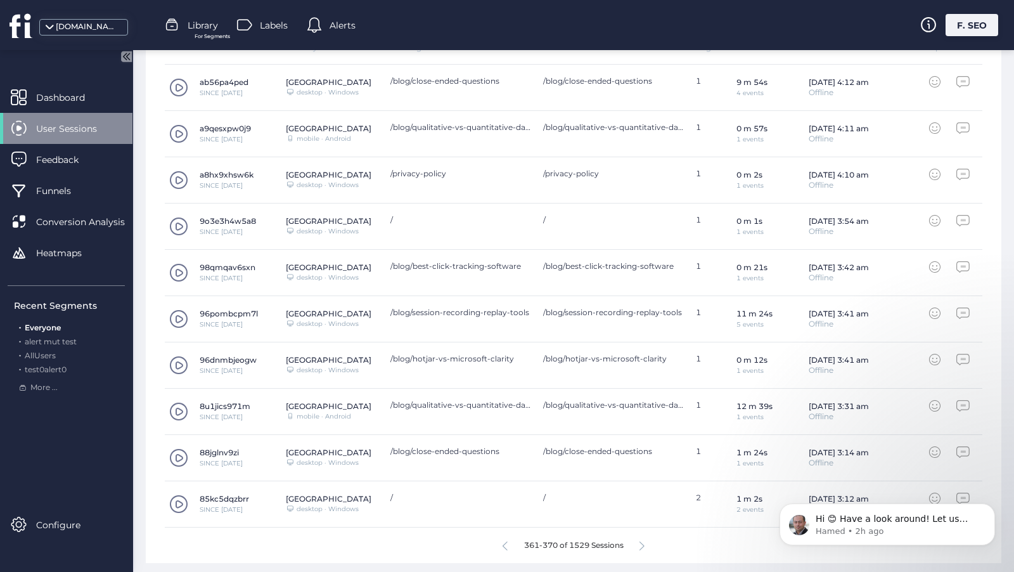
click at [643, 542] on icon at bounding box center [641, 546] width 5 height 10
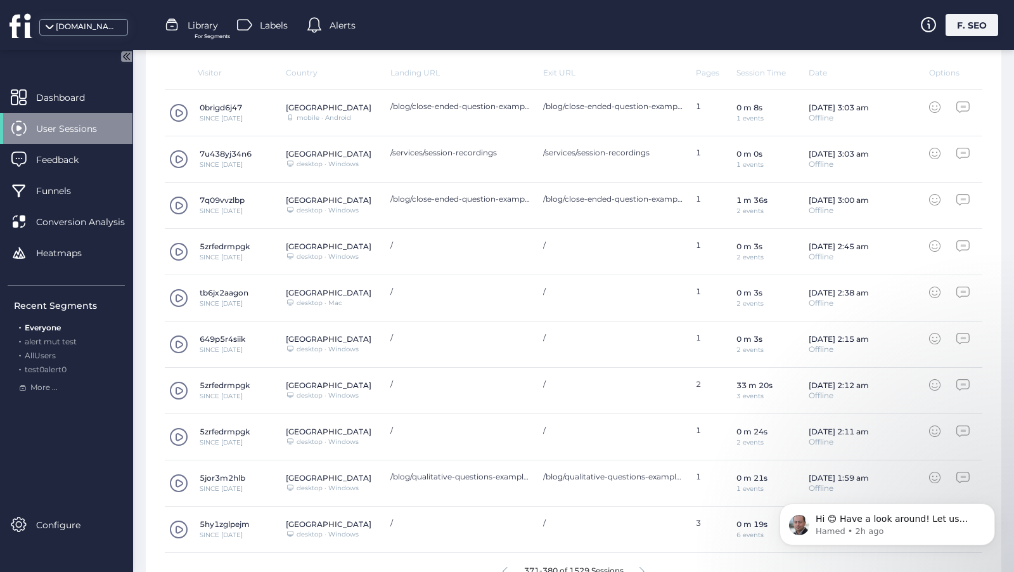
click at [643, 567] on icon at bounding box center [641, 572] width 5 height 10
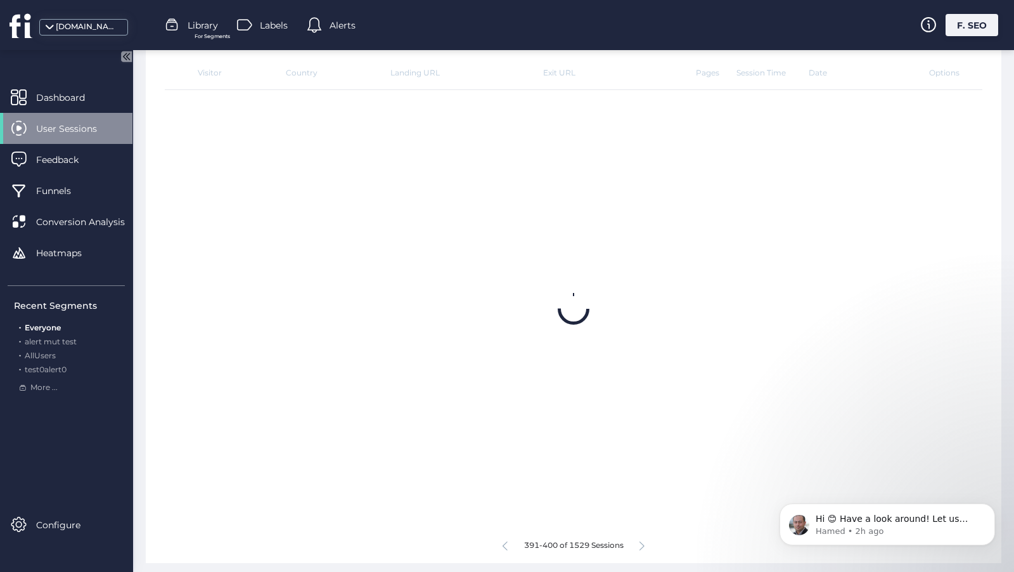
click at [643, 542] on icon at bounding box center [641, 546] width 5 height 10
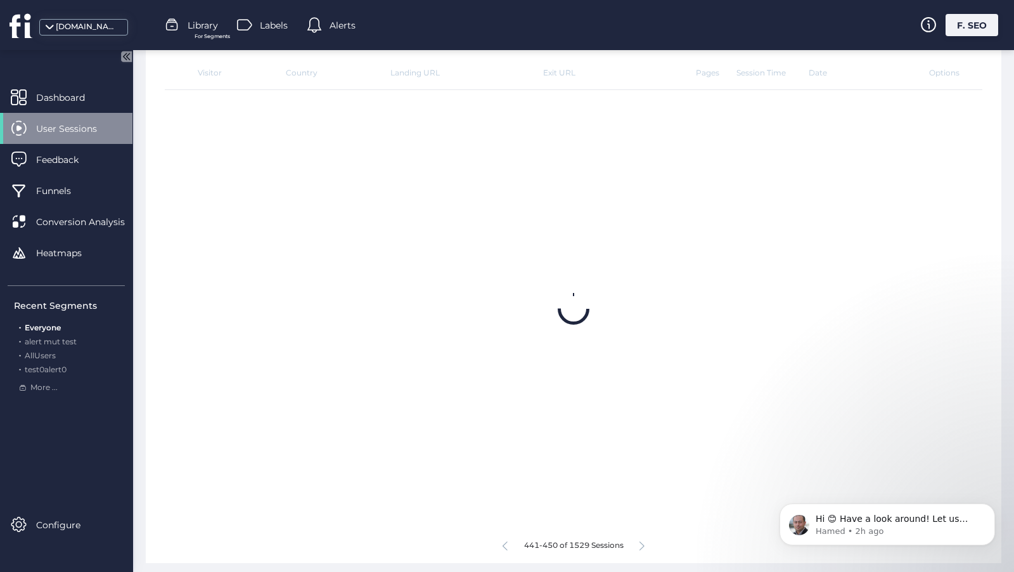
click at [643, 542] on icon at bounding box center [641, 546] width 5 height 10
click at [643, 542] on icon at bounding box center [641, 542] width 5 height 10
click at [643, 542] on icon at bounding box center [641, 546] width 5 height 10
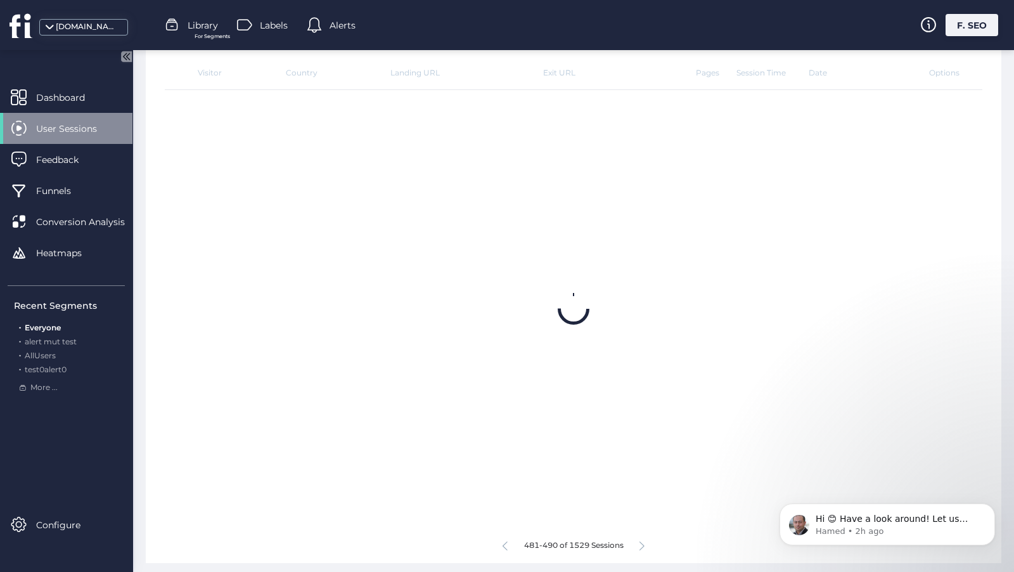
click at [643, 542] on icon at bounding box center [641, 546] width 5 height 10
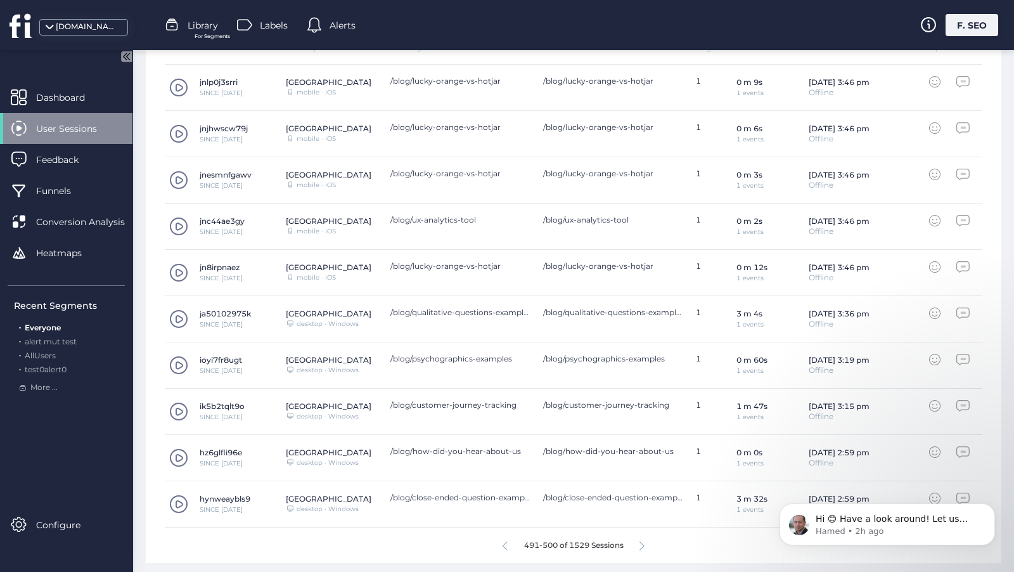
click at [643, 542] on icon at bounding box center [641, 546] width 5 height 10
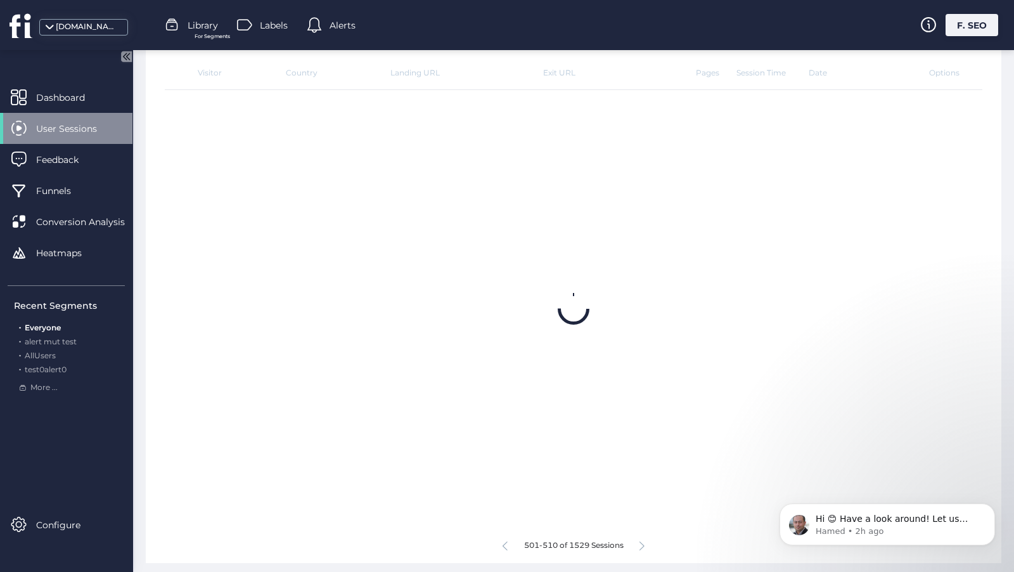
click at [643, 542] on icon at bounding box center [641, 546] width 5 height 10
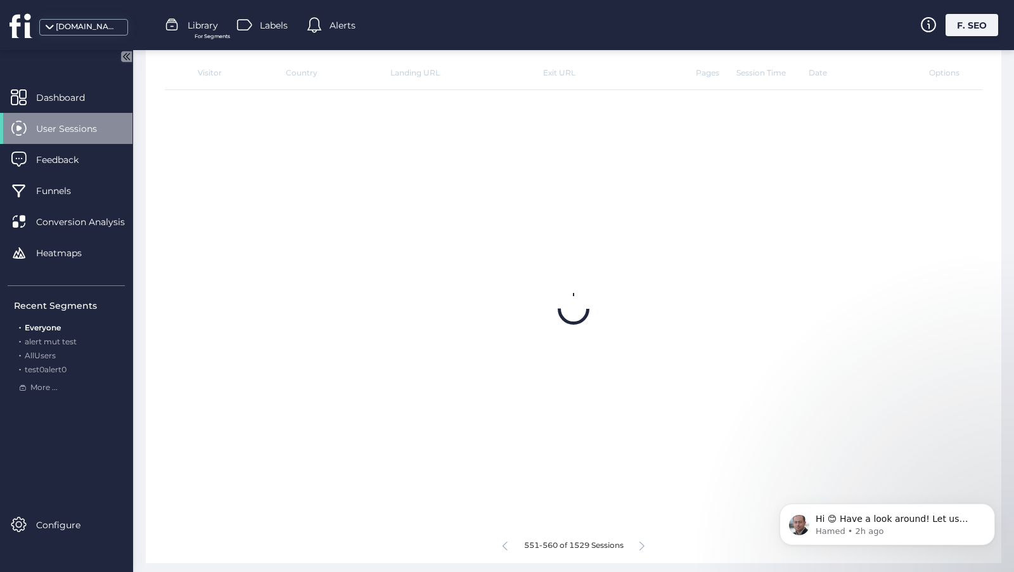
click at [643, 542] on icon at bounding box center [641, 546] width 5 height 10
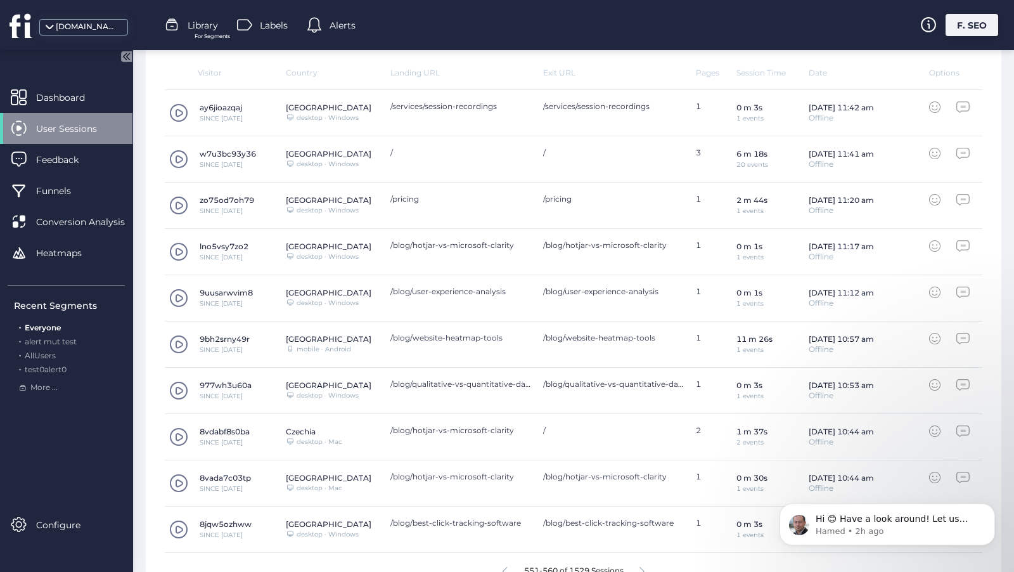
click at [643, 567] on icon at bounding box center [641, 572] width 5 height 10
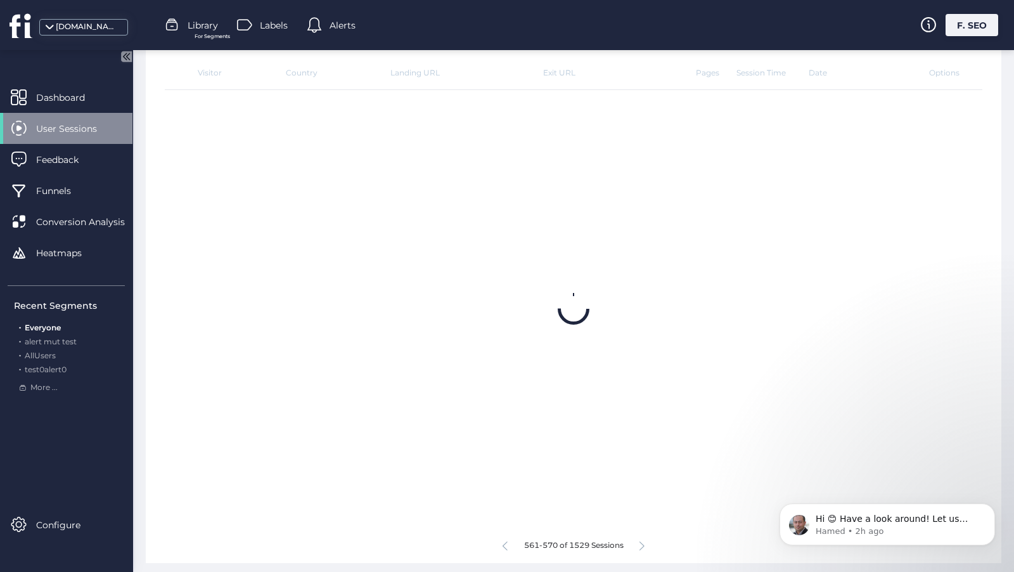
click at [643, 542] on icon at bounding box center [641, 546] width 5 height 10
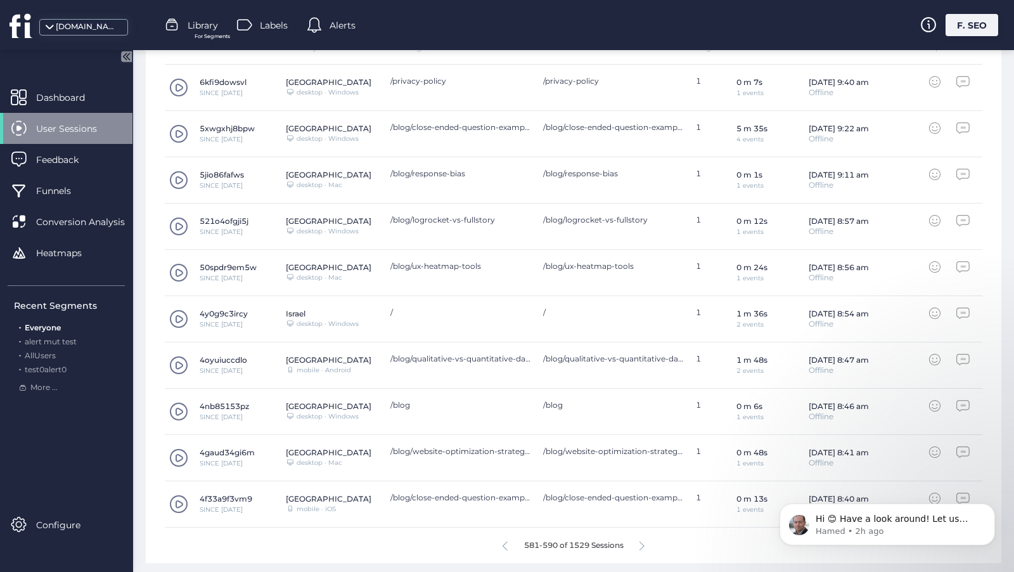
click at [643, 542] on icon at bounding box center [641, 546] width 5 height 10
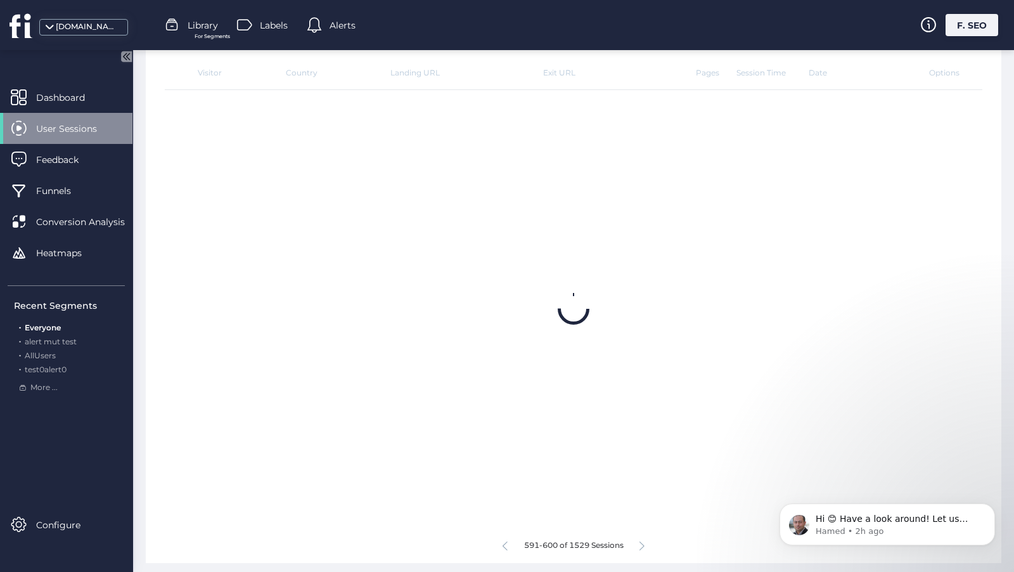
click at [643, 542] on icon at bounding box center [641, 546] width 5 height 10
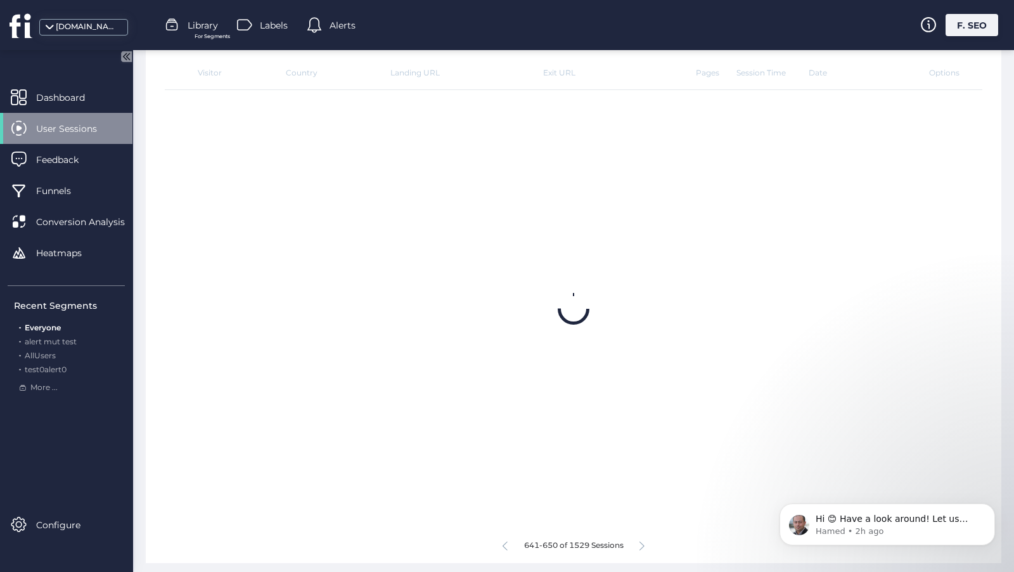
click at [643, 542] on icon at bounding box center [641, 546] width 5 height 10
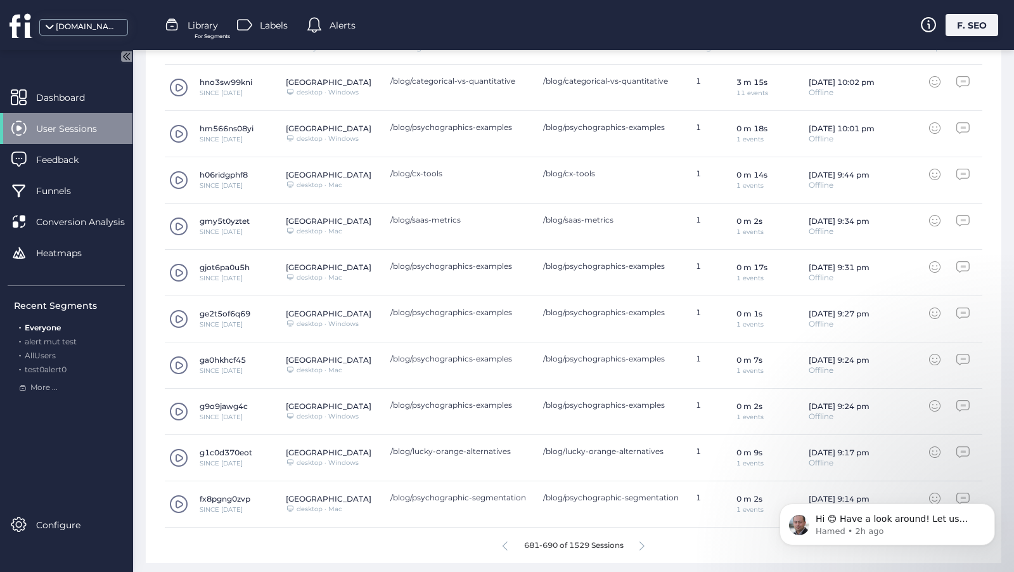
click at [643, 542] on icon at bounding box center [641, 546] width 5 height 10
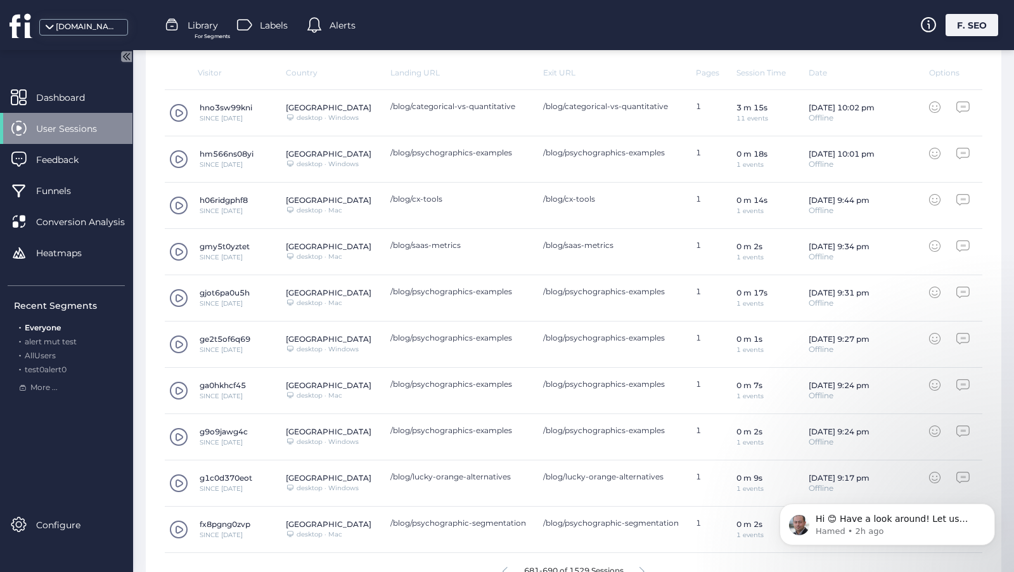
click at [643, 567] on icon at bounding box center [641, 572] width 5 height 10
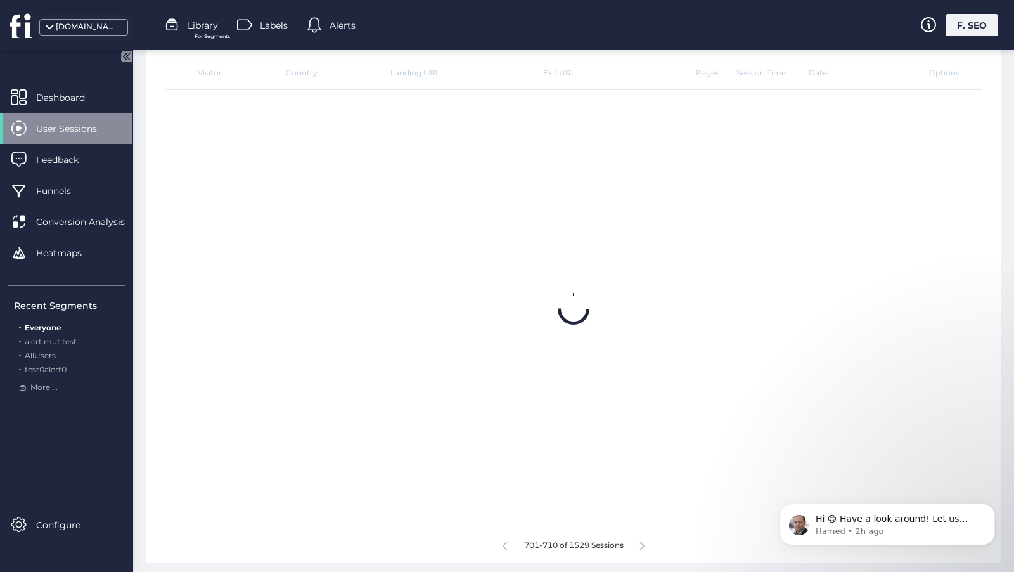
click at [643, 542] on icon at bounding box center [641, 546] width 5 height 10
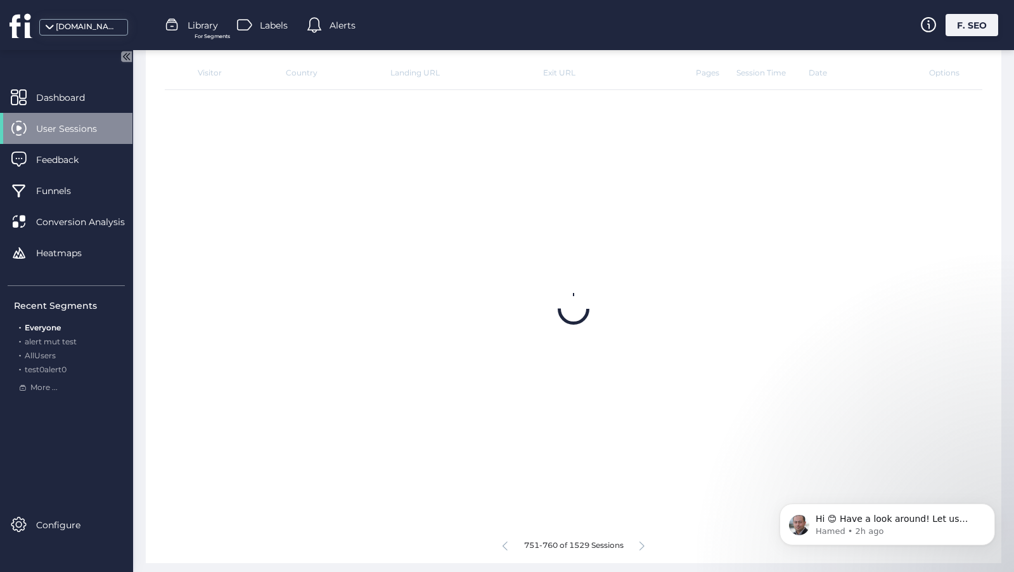
click at [643, 542] on icon at bounding box center [641, 546] width 5 height 10
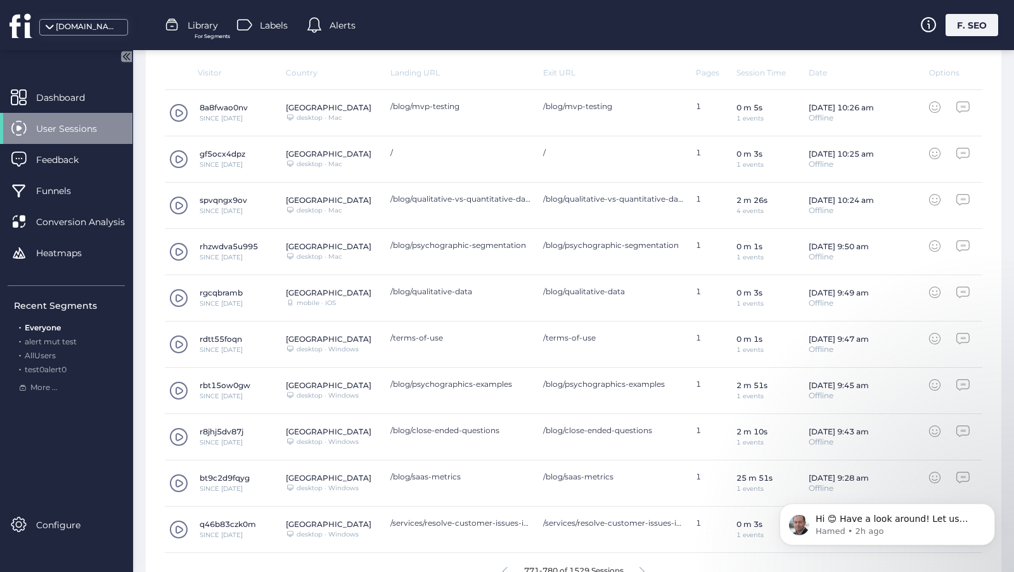
click at [643, 567] on icon at bounding box center [641, 572] width 5 height 10
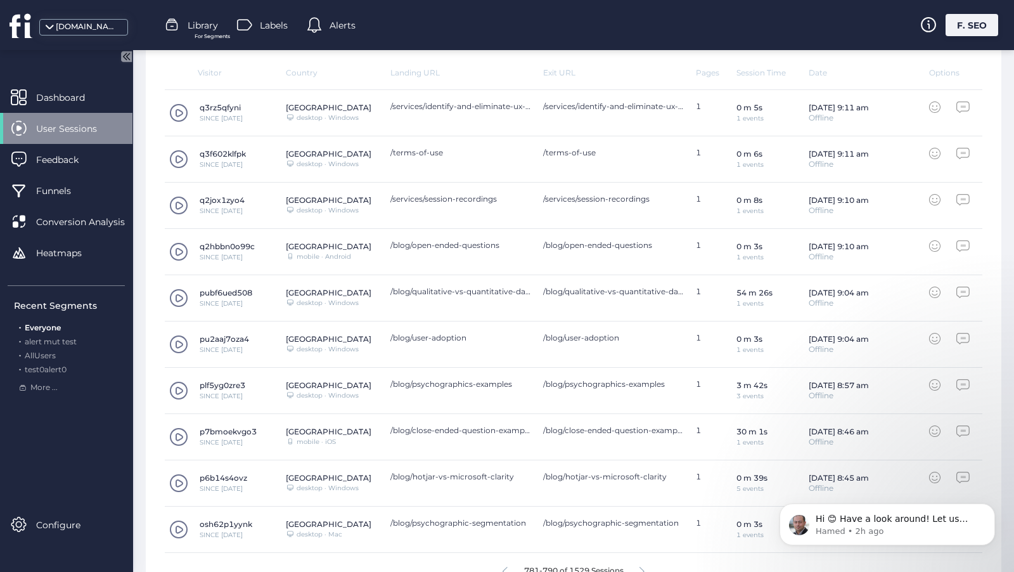
click at [643, 567] on icon at bounding box center [641, 572] width 5 height 10
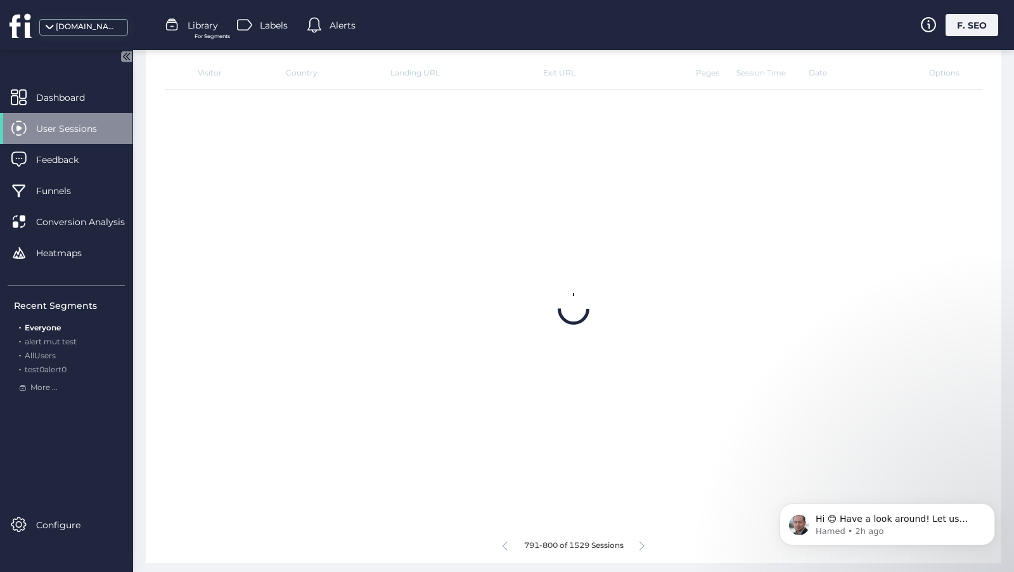
click at [643, 542] on icon at bounding box center [641, 546] width 5 height 10
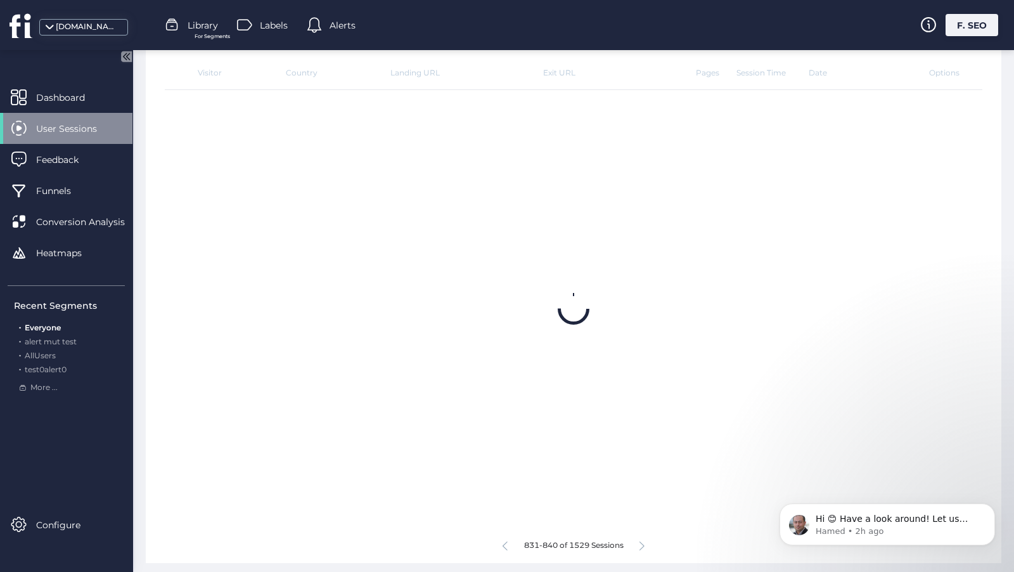
click at [643, 542] on icon at bounding box center [641, 546] width 5 height 10
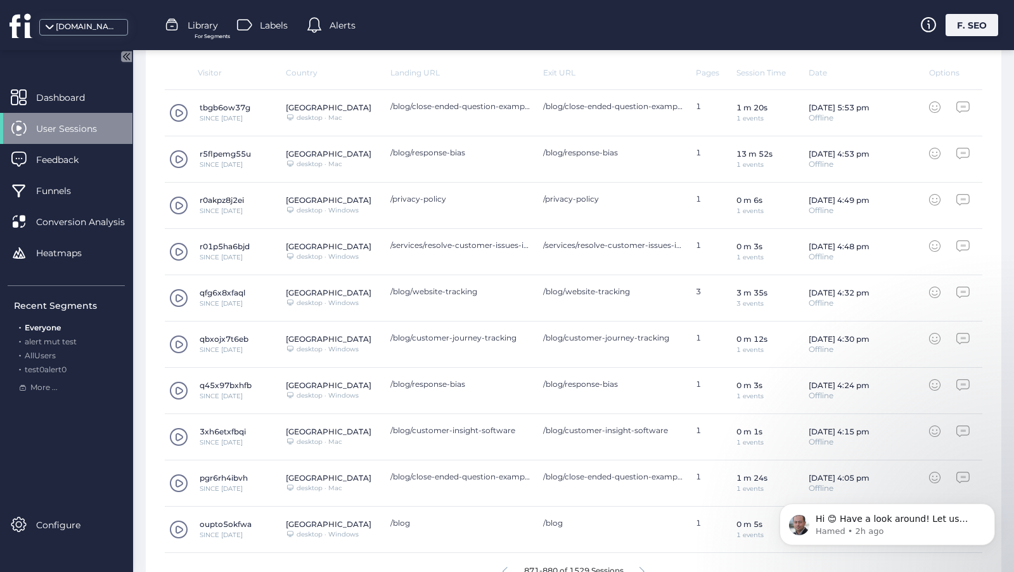
click at [643, 567] on icon at bounding box center [641, 572] width 5 height 10
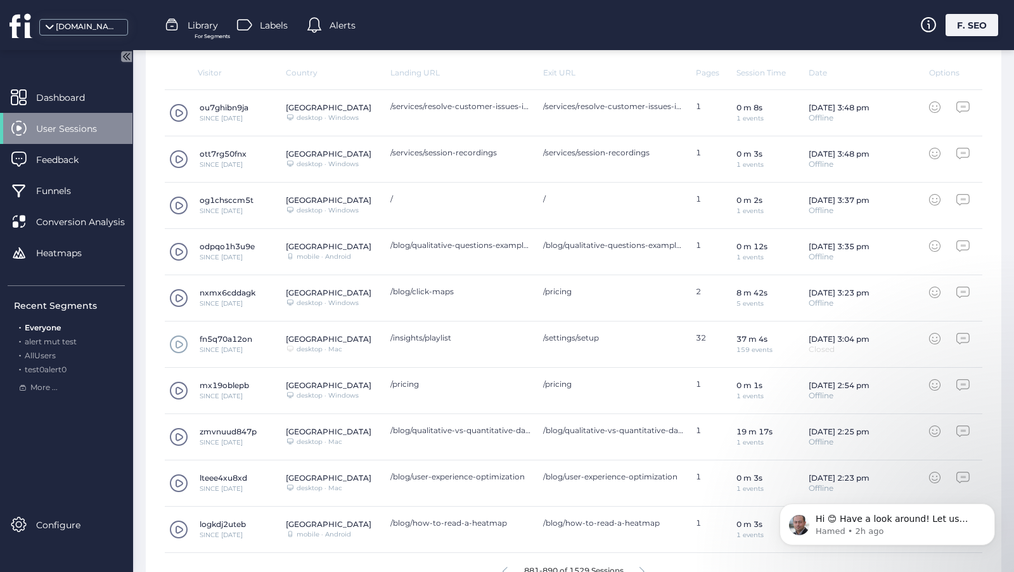
click at [643, 567] on icon at bounding box center [641, 572] width 5 height 10
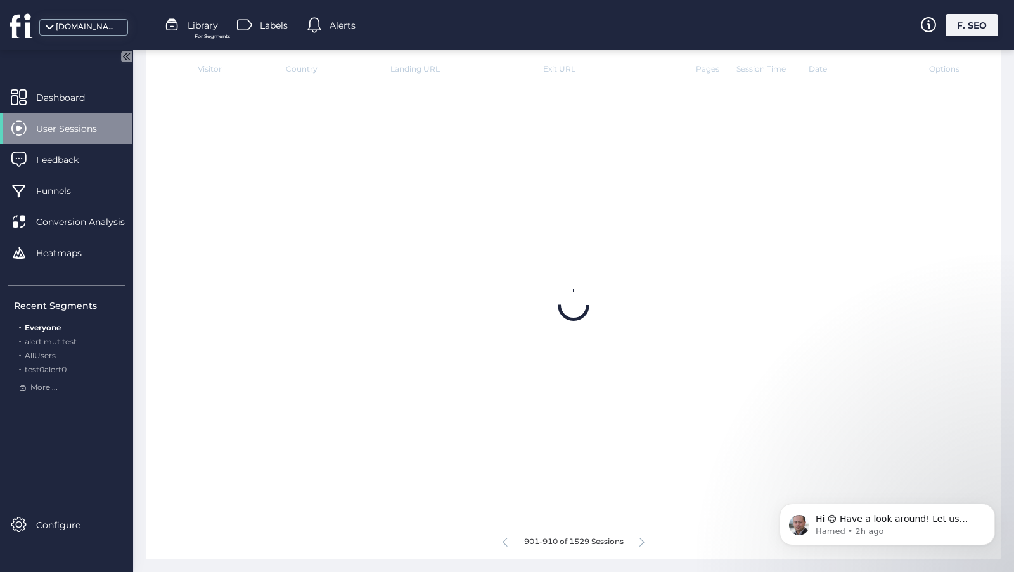
click at [643, 542] on icon at bounding box center [641, 542] width 5 height 10
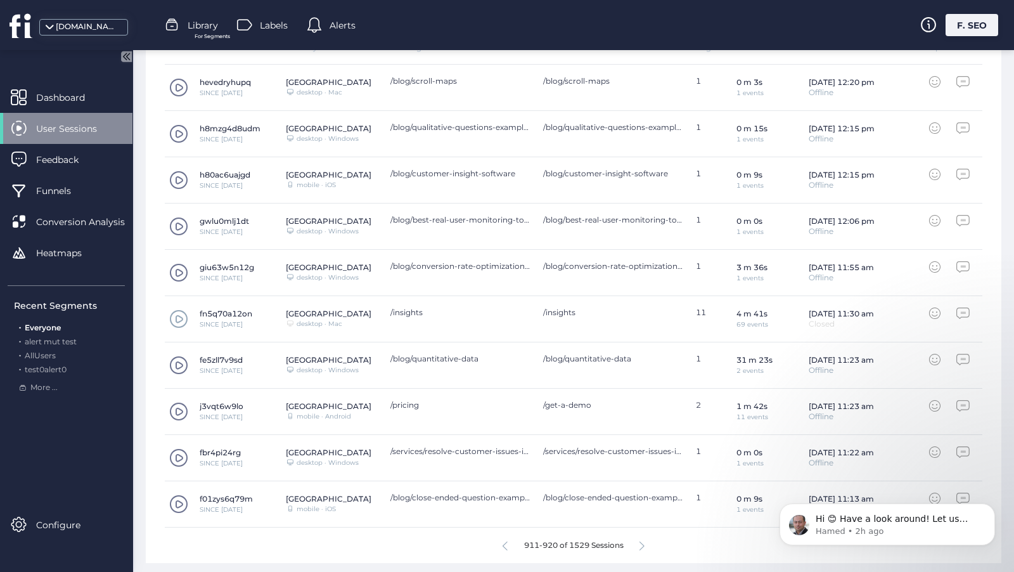
click at [643, 542] on icon at bounding box center [641, 546] width 5 height 10
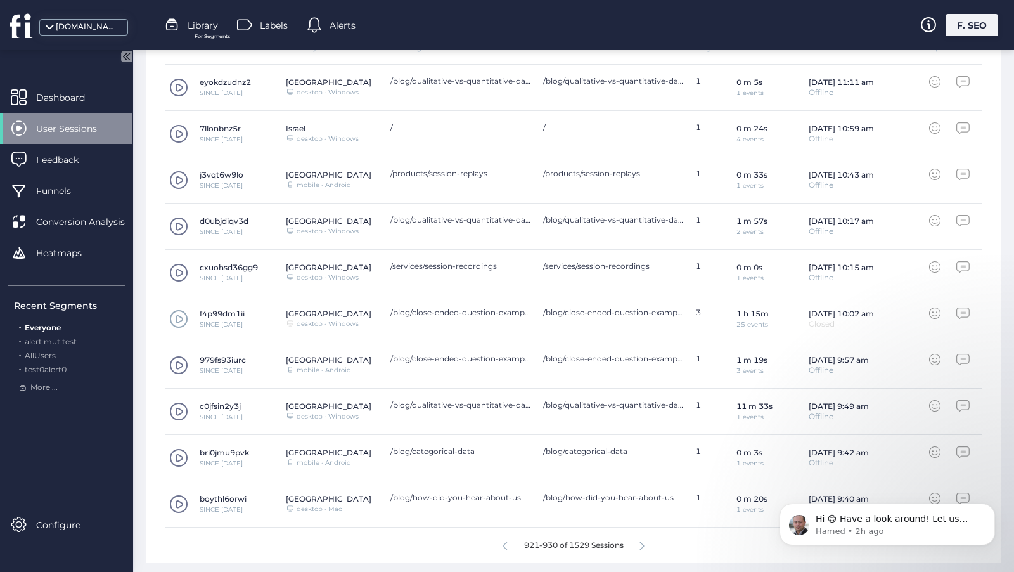
click at [643, 542] on icon at bounding box center [641, 546] width 5 height 10
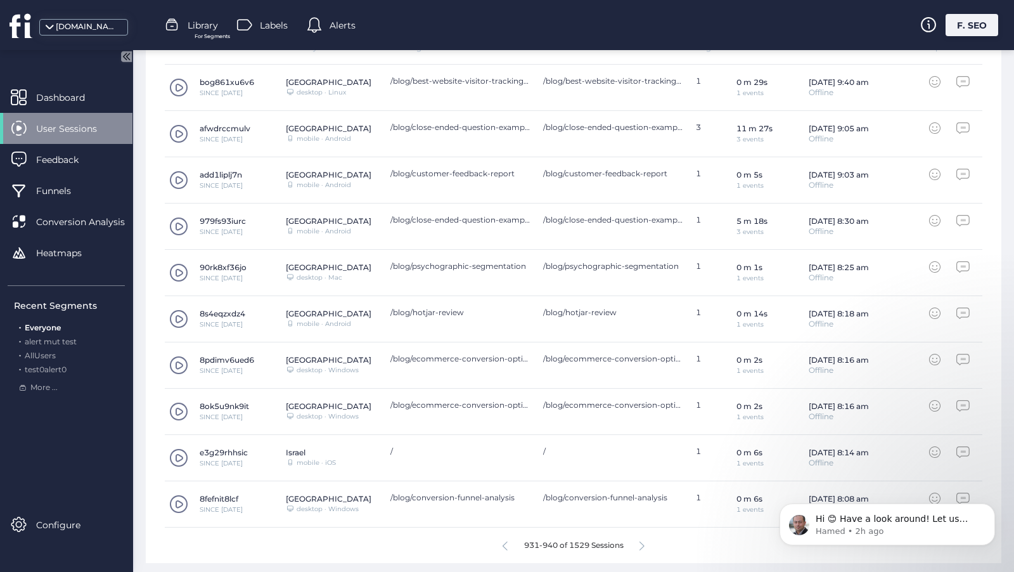
click at [643, 542] on icon at bounding box center [641, 546] width 5 height 10
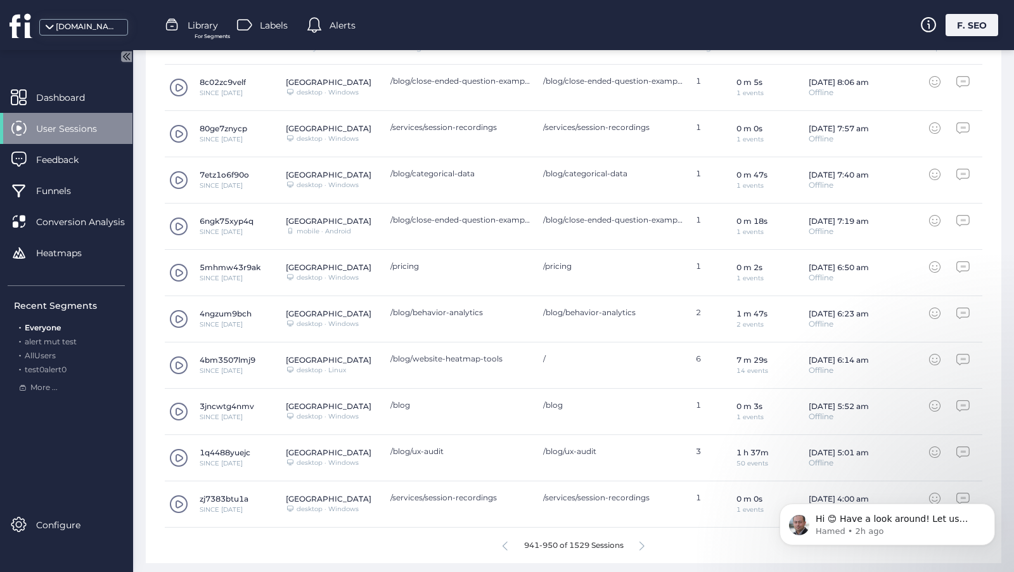
click at [643, 542] on icon at bounding box center [641, 546] width 5 height 10
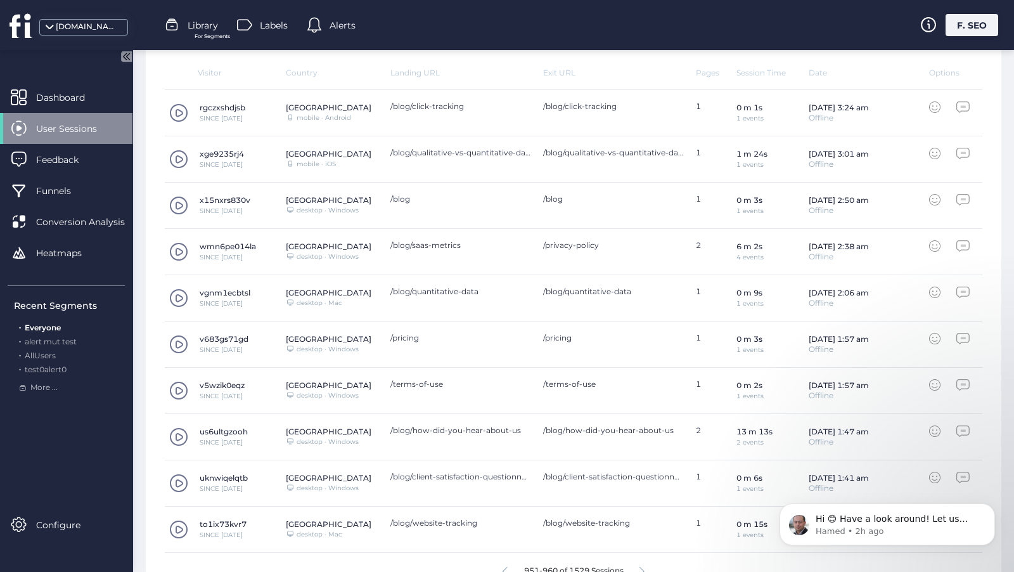
click at [643, 567] on icon at bounding box center [641, 572] width 5 height 10
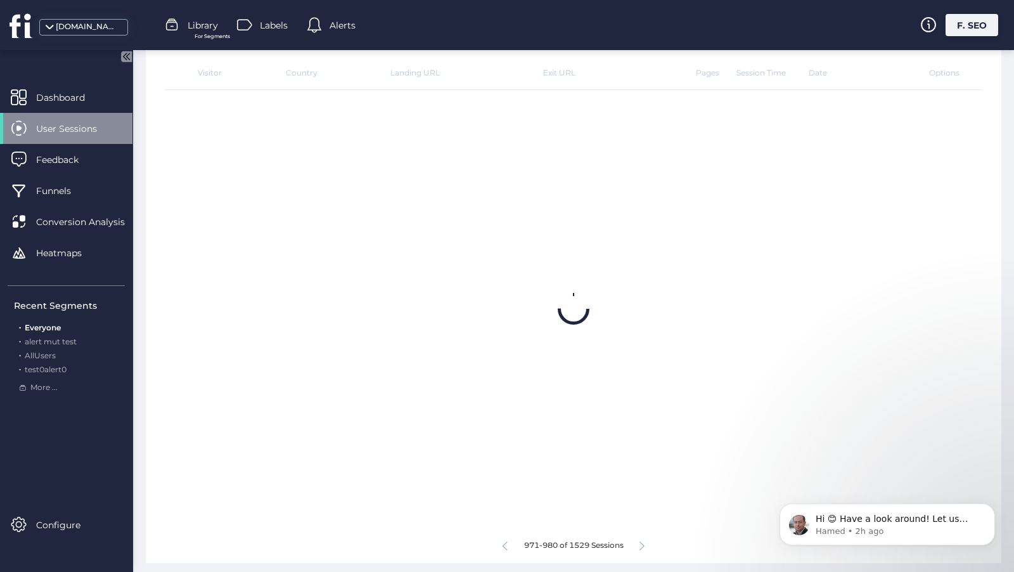
click at [643, 542] on icon at bounding box center [641, 546] width 5 height 10
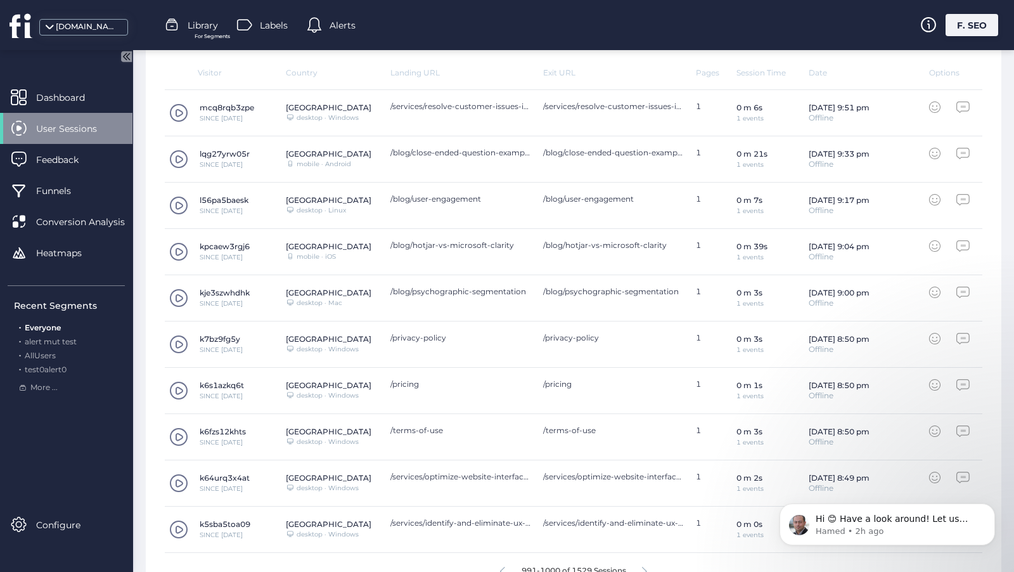
click at [643, 567] on icon at bounding box center [644, 572] width 5 height 10
click at [643, 553] on div "991-1000 of 1529 Sessions" at bounding box center [574, 570] width 818 height 35
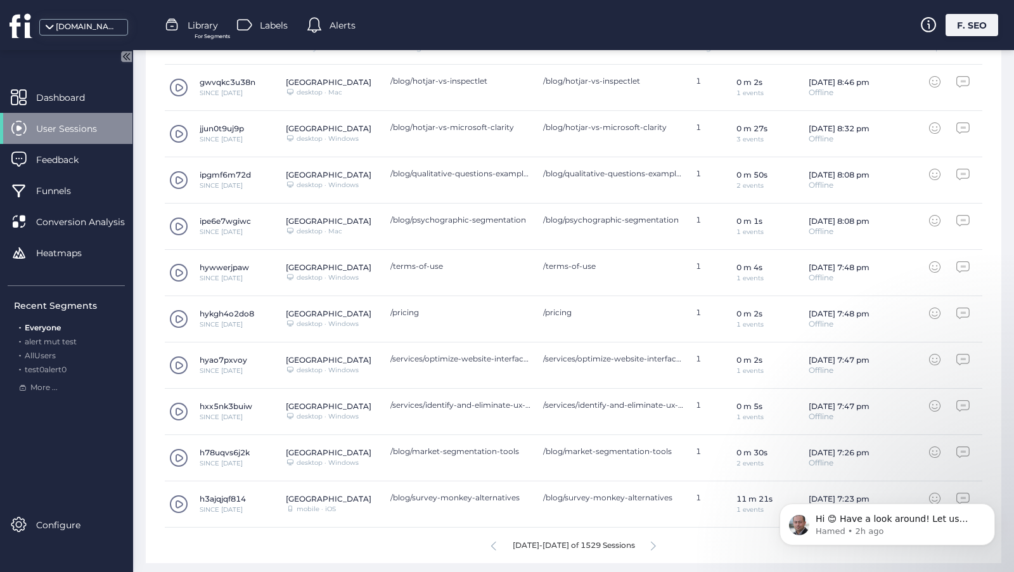
click at [643, 542] on div "1001-1010 of 1529 Sessions" at bounding box center [574, 544] width 818 height 35
click at [182, 454] on span at bounding box center [178, 457] width 19 height 19
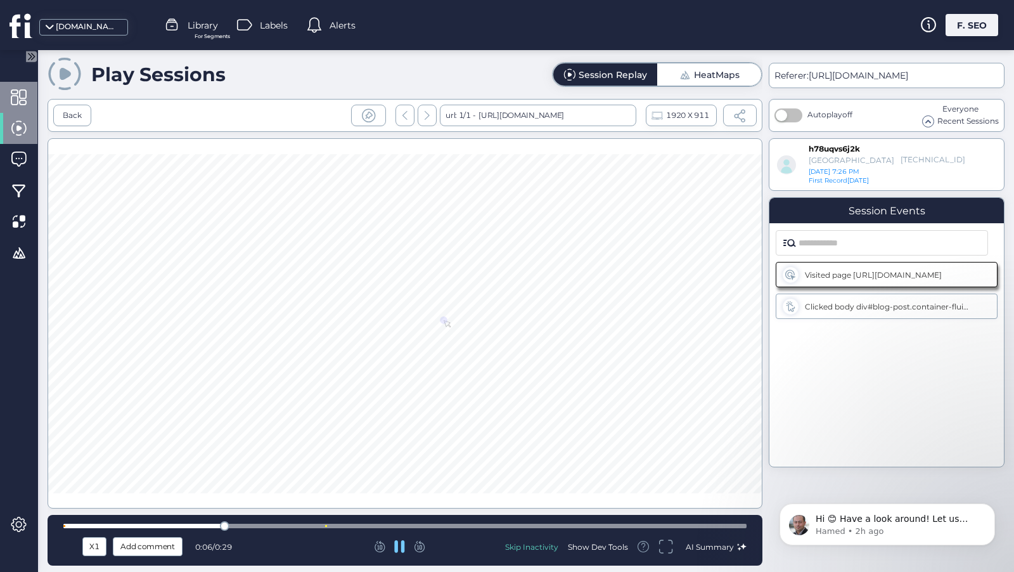
click at [20, 93] on span at bounding box center [19, 97] width 16 height 16
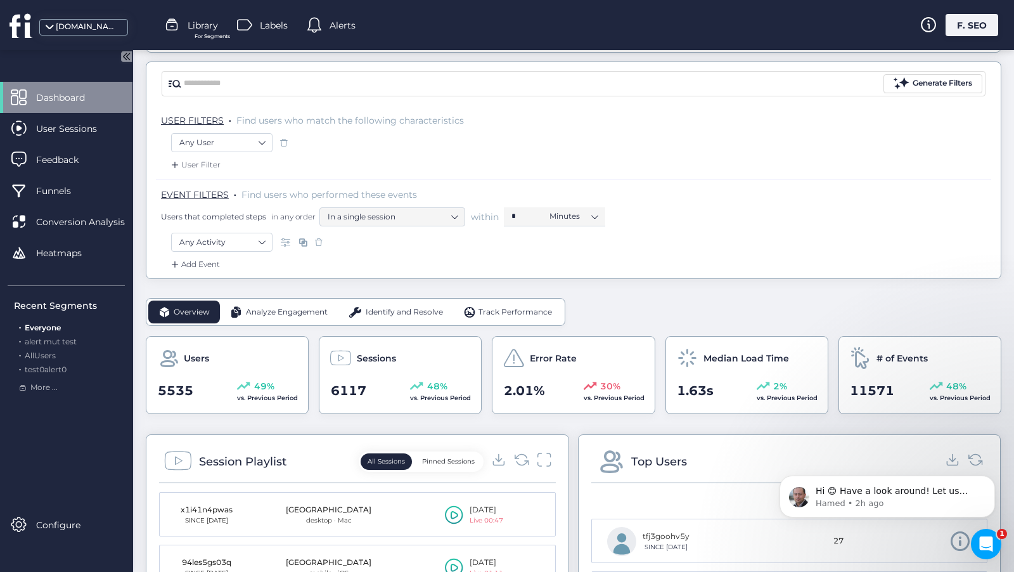
scroll to position [105, 0]
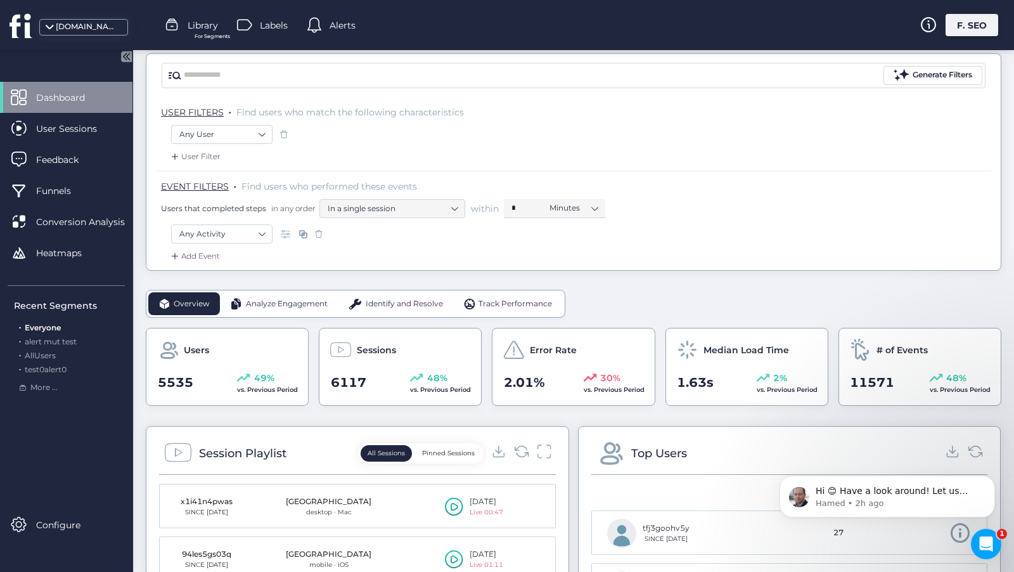
click at [266, 304] on span "Analyze Engagement" at bounding box center [287, 304] width 82 height 12
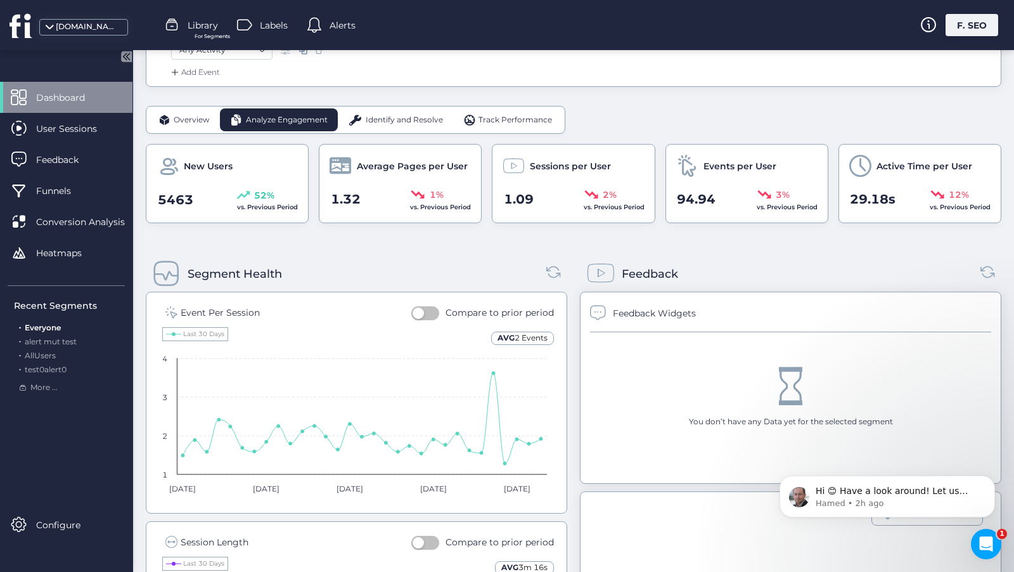
scroll to position [288, 0]
click at [385, 118] on span "Identify and Resolve" at bounding box center [404, 121] width 77 height 12
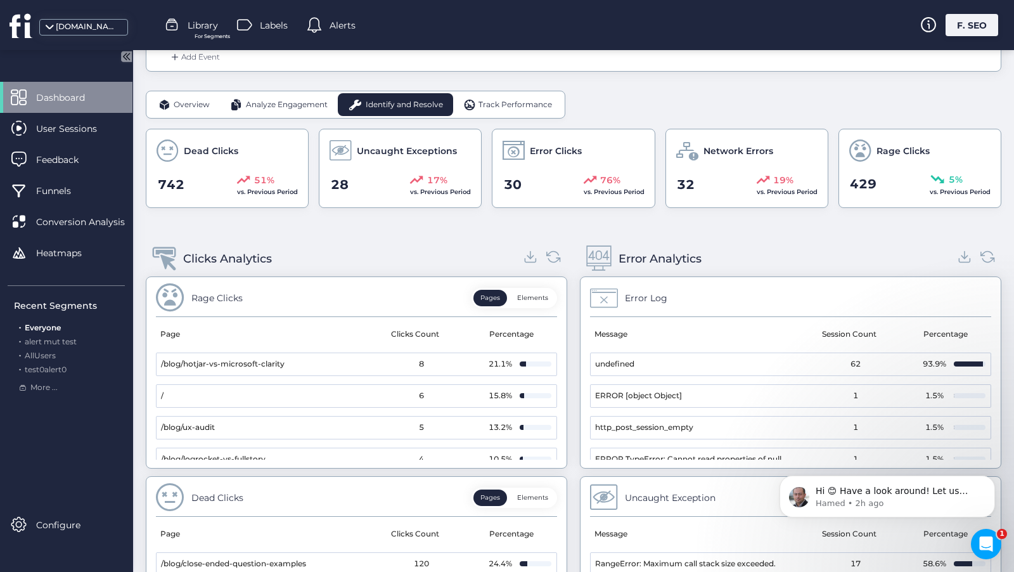
scroll to position [302, 0]
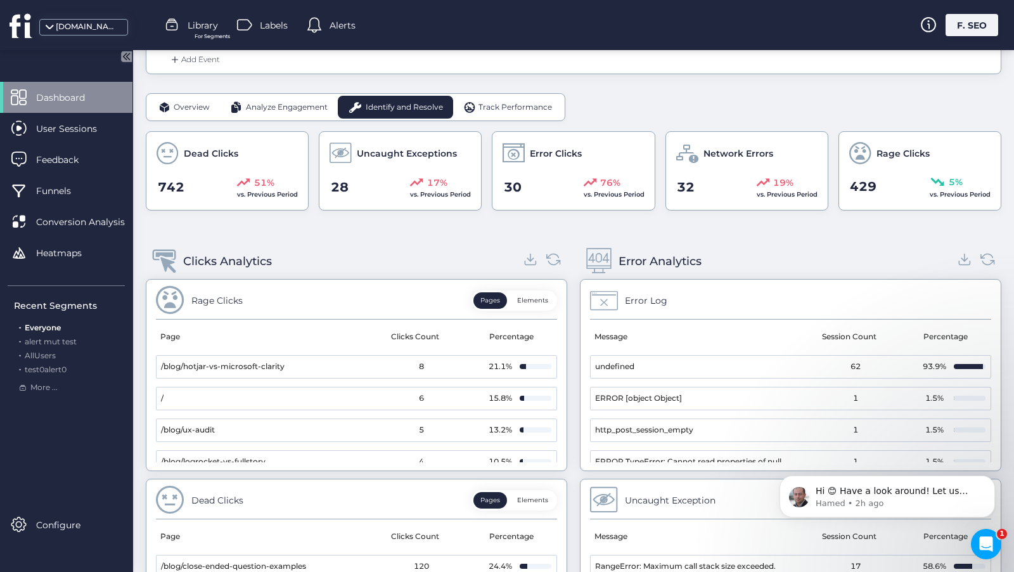
click at [499, 110] on span "Track Performance" at bounding box center [515, 107] width 74 height 12
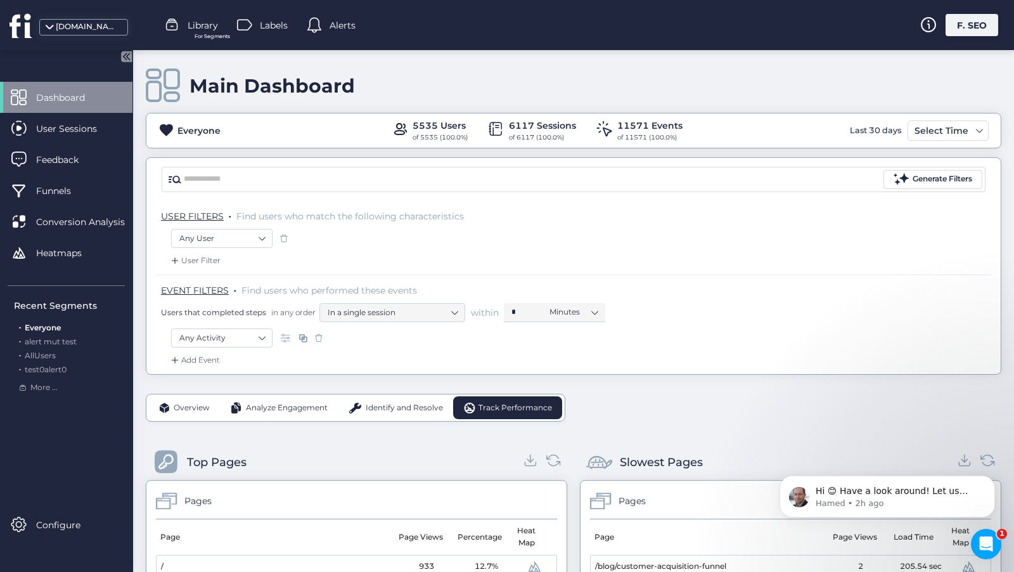
scroll to position [0, 0]
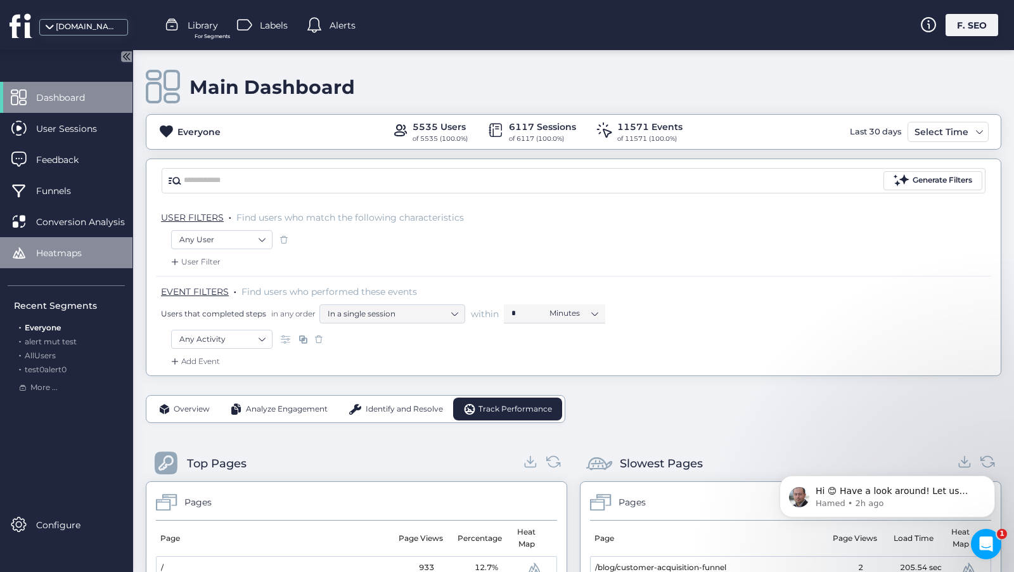
click at [48, 254] on span "Heatmaps" at bounding box center [68, 253] width 65 height 14
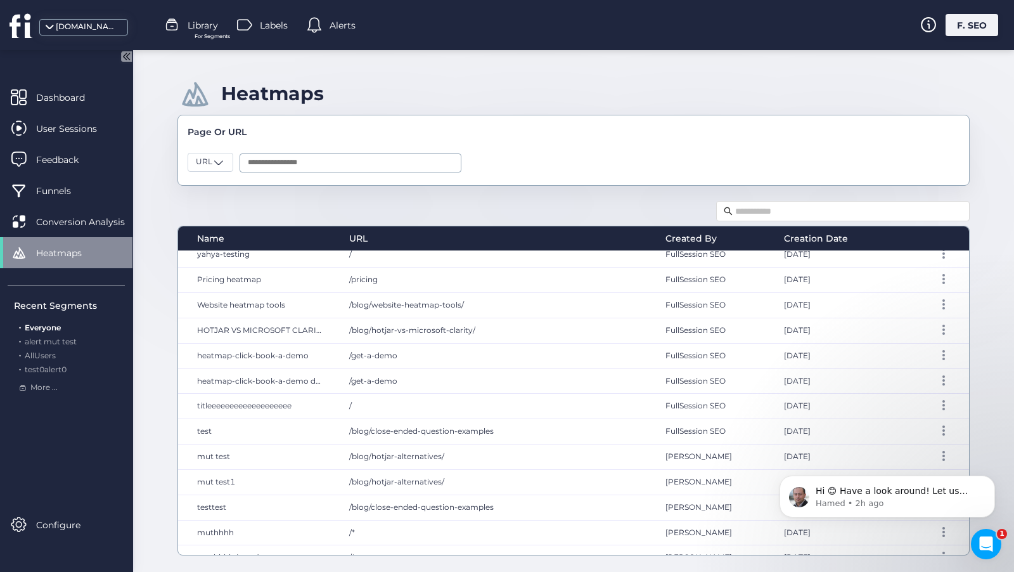
scroll to position [444, 0]
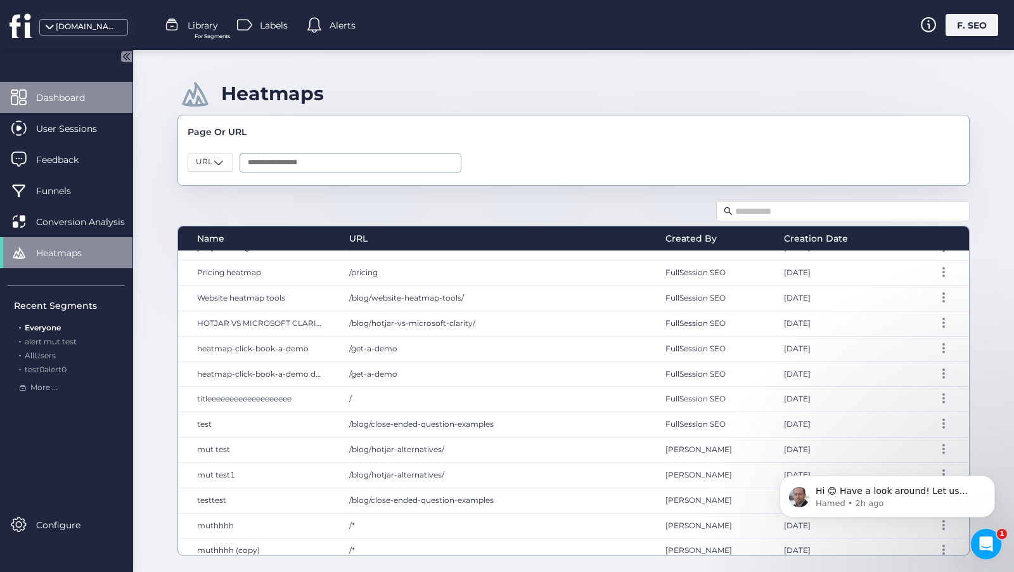
click at [27, 109] on div "Dashboard" at bounding box center [66, 97] width 132 height 31
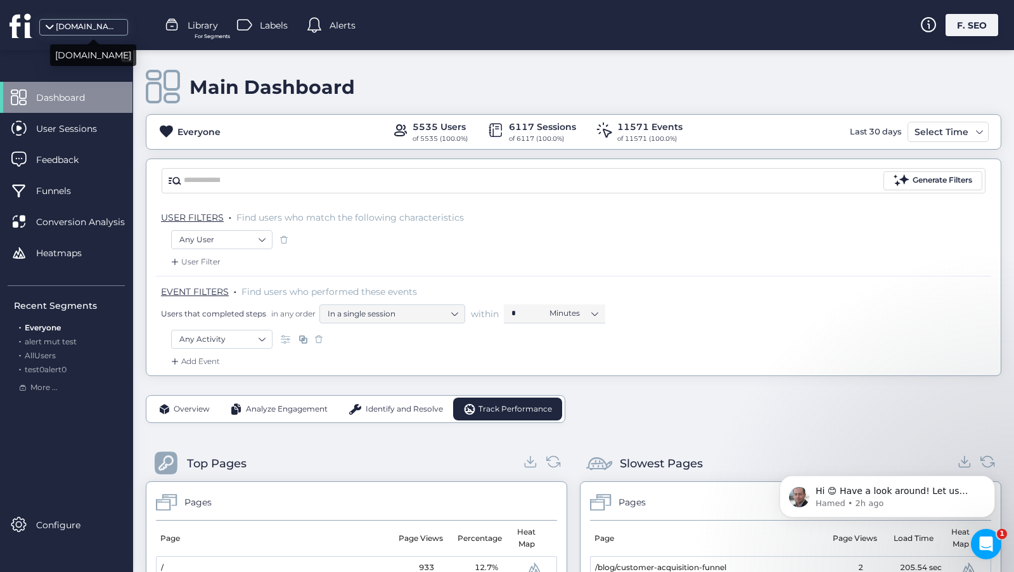
click at [43, 22] on div "[DOMAIN_NAME]" at bounding box center [83, 27] width 89 height 16
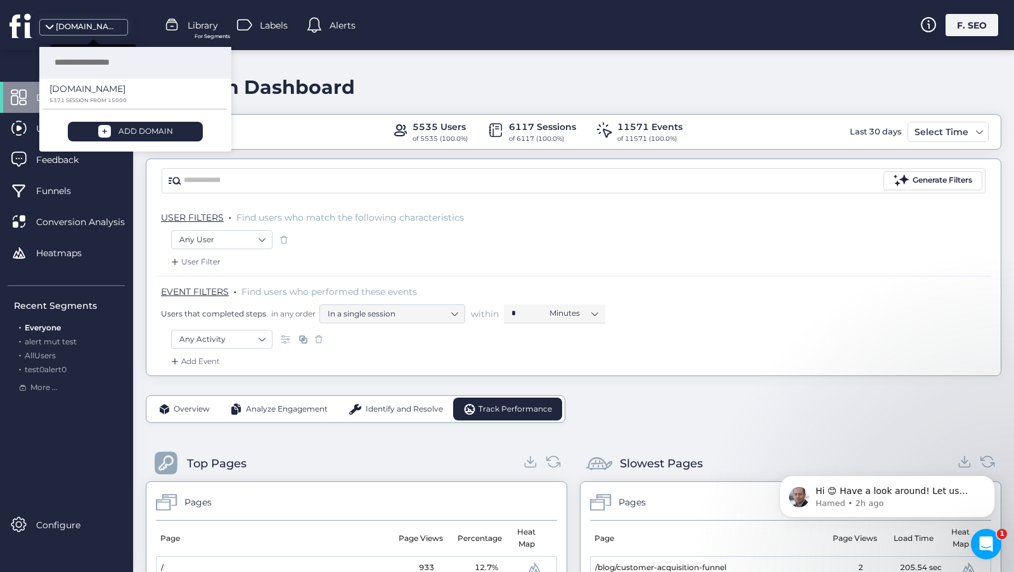
click at [43, 22] on div "[DOMAIN_NAME]" at bounding box center [83, 27] width 89 height 16
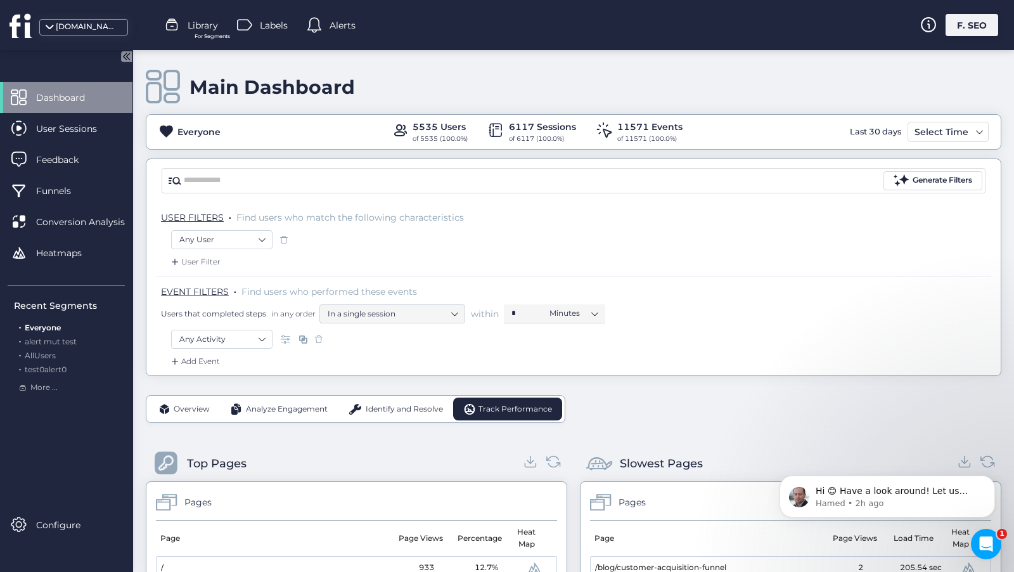
scroll to position [3, 0]
